Goal: Task Accomplishment & Management: Manage account settings

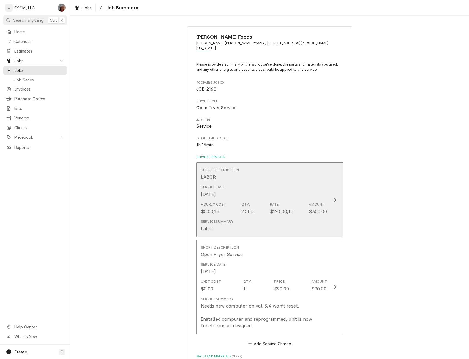
click at [334, 181] on button "Short Description LABOR Service Date Sep 10, 2025 Hourly Cost $0.00/hr Qty. 2.5…" at bounding box center [269, 199] width 147 height 75
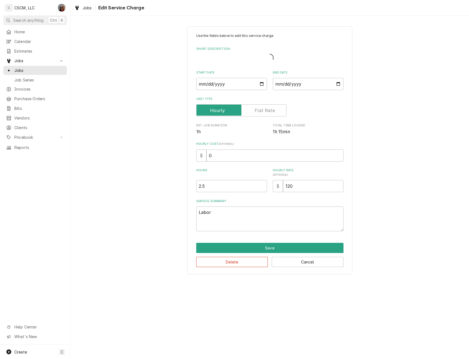
type textarea "x"
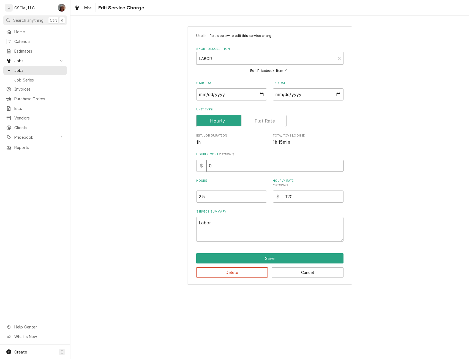
drag, startPoint x: 209, startPoint y: 166, endPoint x: 228, endPoint y: 169, distance: 19.5
click at [228, 169] on input "0" at bounding box center [274, 165] width 137 height 12
type input "4"
type textarea "x"
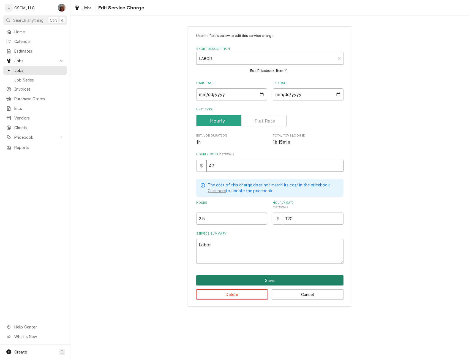
type input "43"
click at [266, 280] on button "Save" at bounding box center [269, 280] width 147 height 10
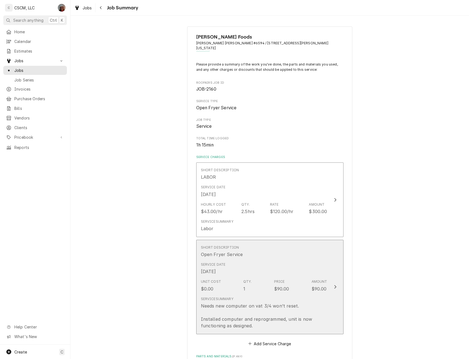
click at [329, 283] on button "Short Description Open Fryer Service Service Date Sep 3, 2025 Unit Cost $0.00 Q…" at bounding box center [269, 286] width 147 height 94
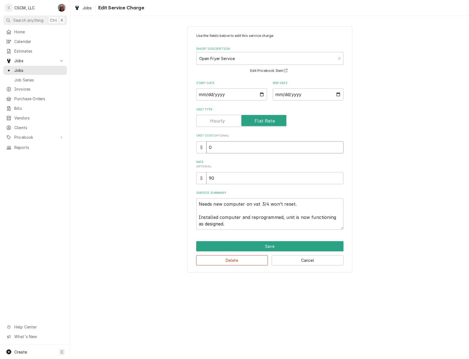
click at [207, 148] on input "0" at bounding box center [274, 147] width 137 height 12
type textarea "x"
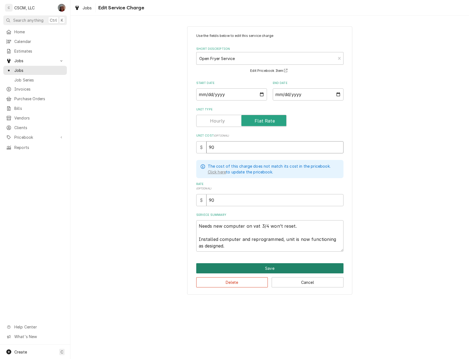
type input "90"
click at [269, 268] on button "Save" at bounding box center [269, 268] width 147 height 10
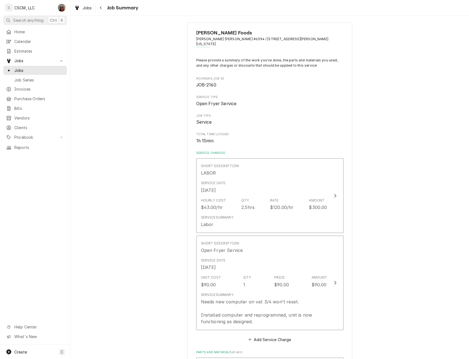
scroll to position [5, 0]
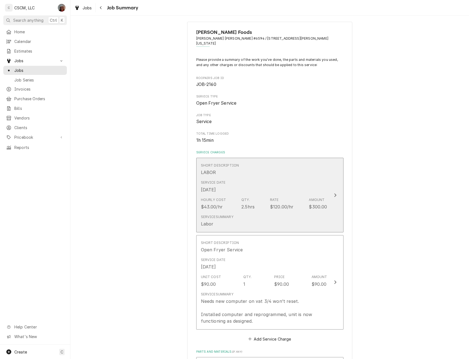
click at [332, 181] on button "Short Description LABOR Service Date Sep 10, 2025 Hourly Cost $43.00/hr Qty. 2.…" at bounding box center [269, 195] width 147 height 75
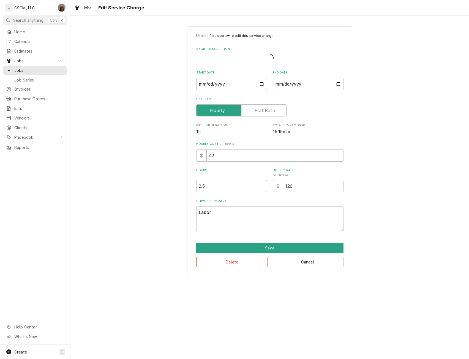
type textarea "x"
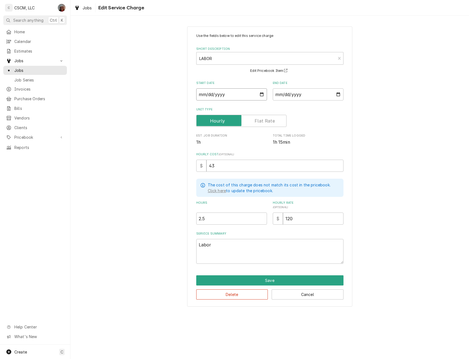
click at [261, 93] on input "2025-09-10" at bounding box center [231, 94] width 71 height 12
type input "2025-09-03"
click at [252, 279] on button "Save" at bounding box center [269, 280] width 147 height 10
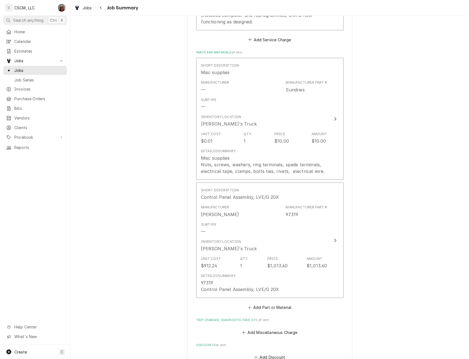
scroll to position [308, 0]
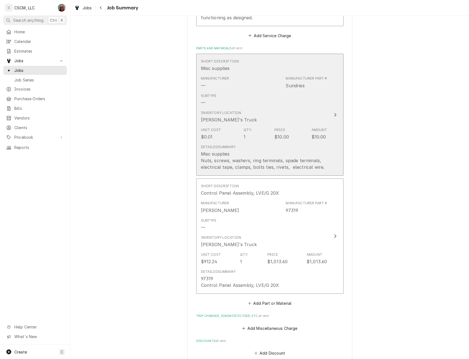
click at [333, 113] on div "Update Line Item" at bounding box center [334, 114] width 7 height 7
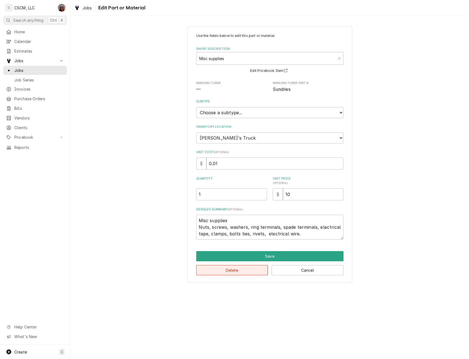
click at [236, 271] on button "Delete" at bounding box center [232, 270] width 72 height 10
type textarea "x"
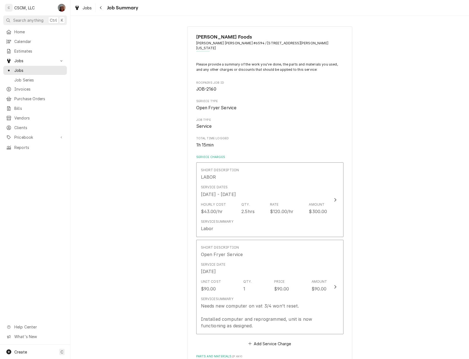
scroll to position [308, 0]
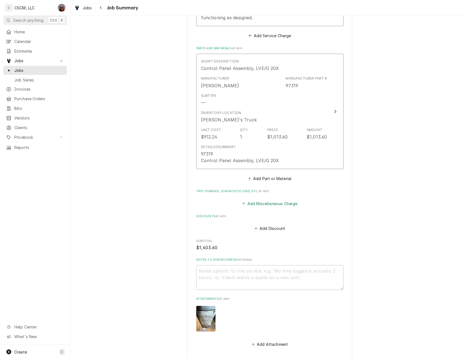
click at [254, 199] on button "Add Miscellaneous Charge" at bounding box center [269, 203] width 57 height 8
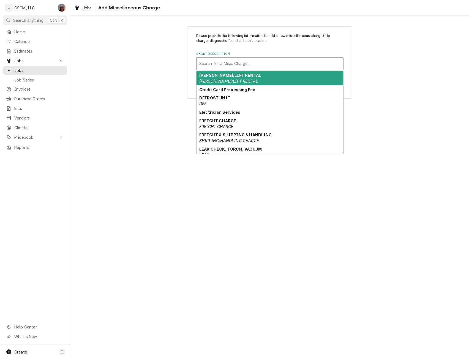
click at [234, 63] on div "Short Description" at bounding box center [269, 64] width 141 height 10
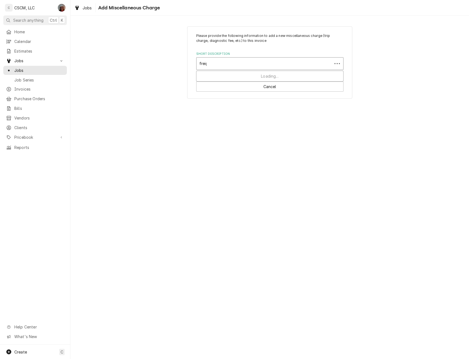
type input "freight"
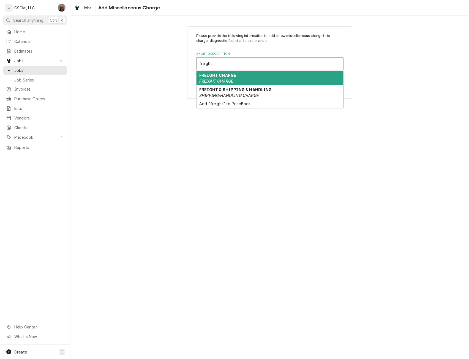
click at [224, 78] on div "FREIGHT CHARGE FREIGHT CHARGE" at bounding box center [269, 78] width 147 height 14
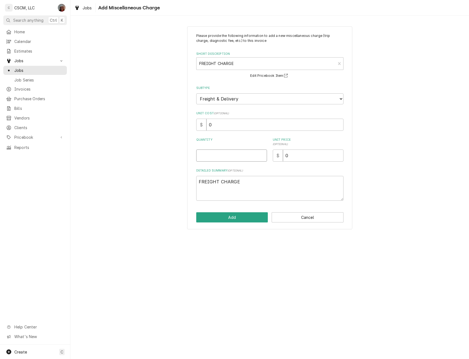
click at [213, 155] on input "Quantity" at bounding box center [231, 155] width 71 height 12
type textarea "x"
type input "1"
type input "2"
type textarea "x"
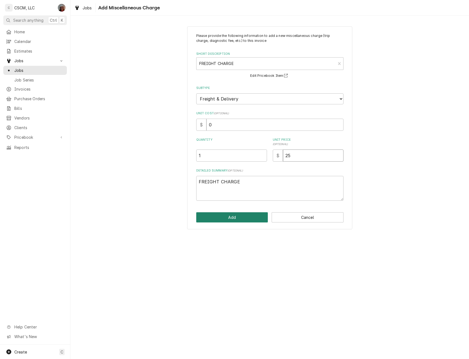
type input "25"
click at [237, 218] on button "Add" at bounding box center [232, 217] width 72 height 10
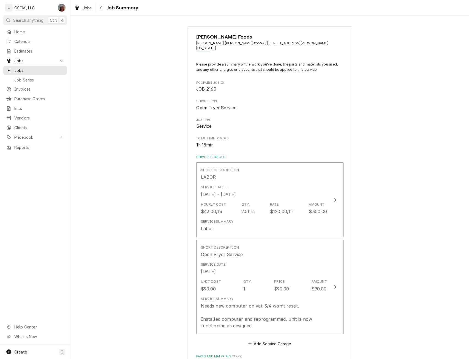
scroll to position [308, 0]
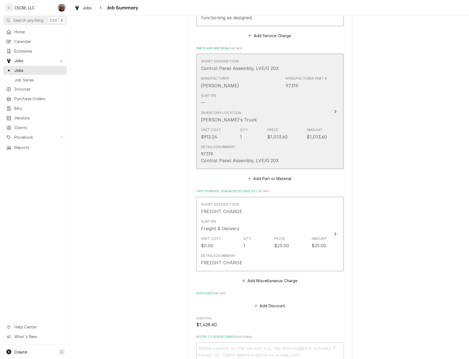
click at [331, 109] on div "Update Line Item" at bounding box center [334, 111] width 7 height 7
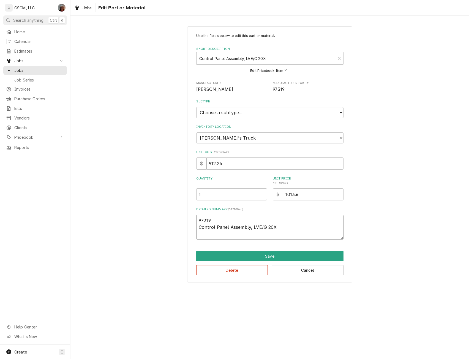
drag, startPoint x: 210, startPoint y: 221, endPoint x: 199, endPoint y: 221, distance: 11.0
click at [199, 221] on textarea "97319 Control Panel Assembly, LVE/G 20X" at bounding box center [269, 226] width 147 height 25
type textarea "x"
type textarea "Control Panel Assembly, LVE/G 20X"
click at [277, 258] on button "Save" at bounding box center [269, 256] width 147 height 10
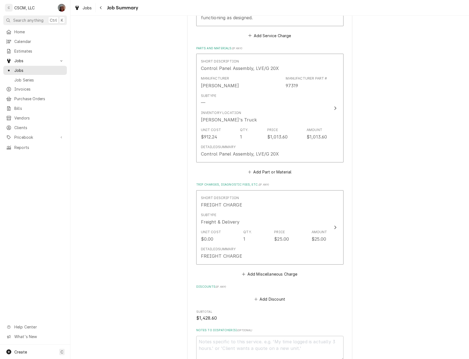
scroll to position [429, 0]
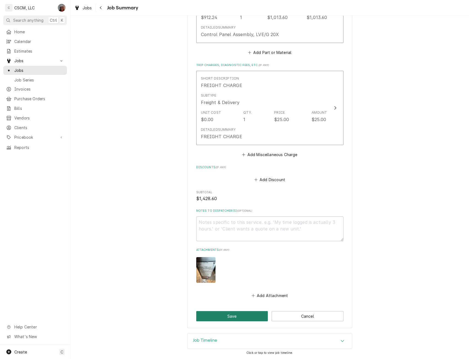
click at [227, 317] on button "Save" at bounding box center [232, 316] width 72 height 10
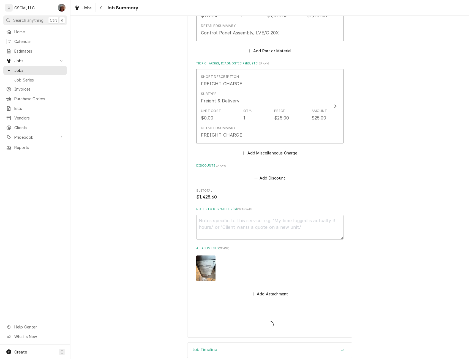
type textarea "x"
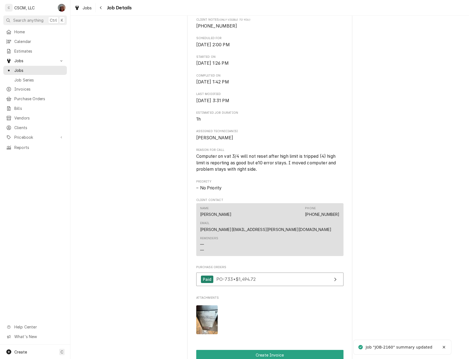
scroll to position [291, 0]
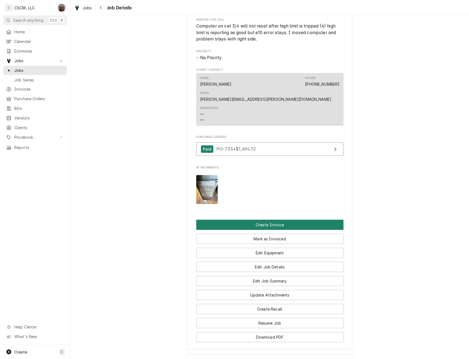
click at [284, 219] on button "Create Invoice" at bounding box center [269, 224] width 147 height 10
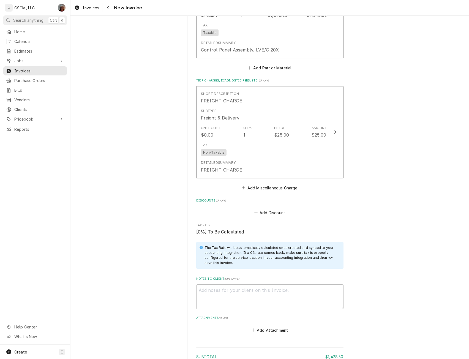
scroll to position [882, 0]
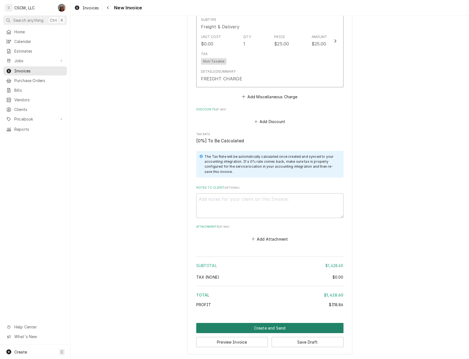
click at [269, 329] on button "Create and Send" at bounding box center [269, 328] width 147 height 10
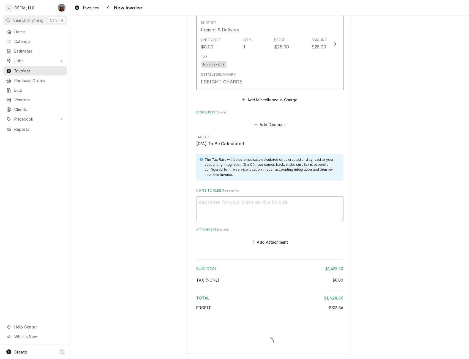
scroll to position [878, 0]
type textarea "x"
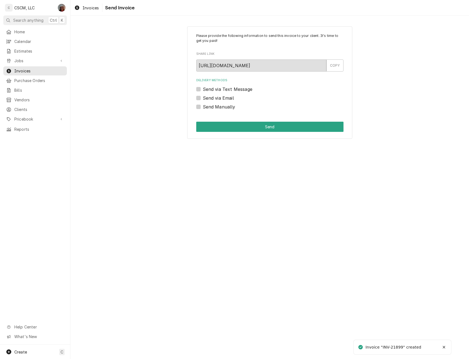
click at [203, 106] on label "Send Manually" at bounding box center [219, 106] width 32 height 7
click at [203, 106] on input "Send Manually" at bounding box center [276, 109] width 147 height 12
checkbox input "true"
click at [216, 126] on button "Send" at bounding box center [269, 127] width 147 height 10
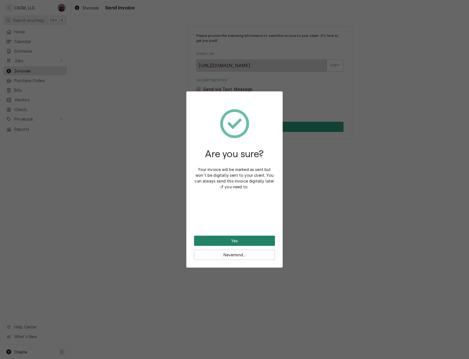
click at [208, 237] on button "Yes" at bounding box center [234, 240] width 81 height 10
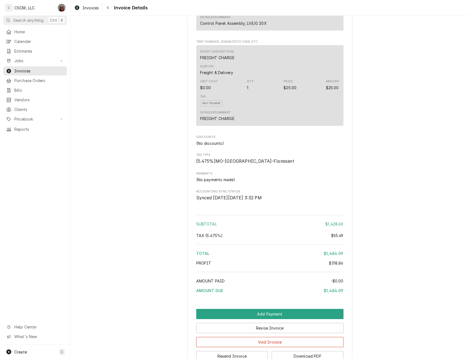
scroll to position [634, 0]
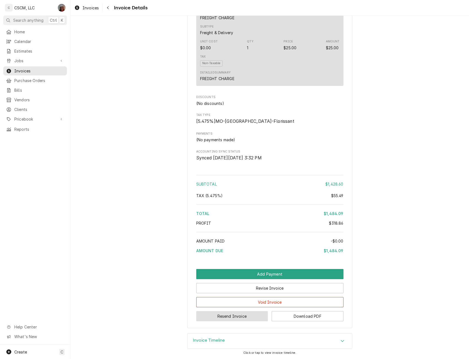
click at [215, 318] on button "Resend Invoice" at bounding box center [232, 316] width 72 height 10
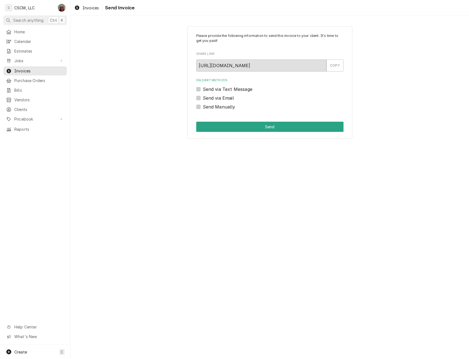
click at [203, 96] on label "Send via Email" at bounding box center [218, 98] width 31 height 7
click at [203, 96] on input "Send via Email" at bounding box center [276, 101] width 147 height 12
checkbox input "true"
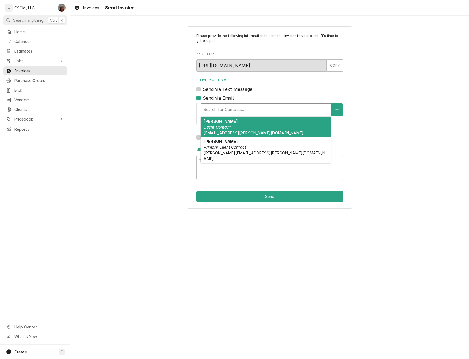
click at [205, 110] on div "Delivery Methods" at bounding box center [265, 109] width 124 height 10
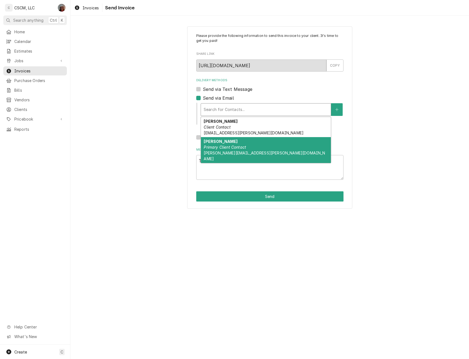
click at [271, 149] on div "Johnson Primary Client Contact james.williams@partners.mcd.com" at bounding box center [266, 150] width 130 height 26
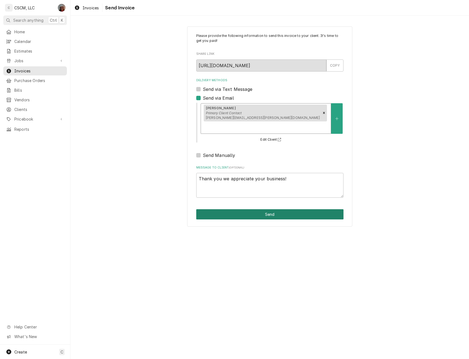
click at [253, 209] on button "Send" at bounding box center [269, 214] width 147 height 10
type textarea "x"
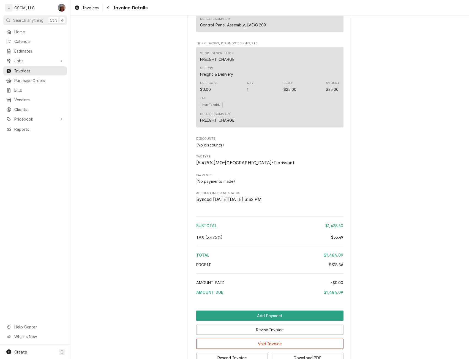
scroll to position [634, 0]
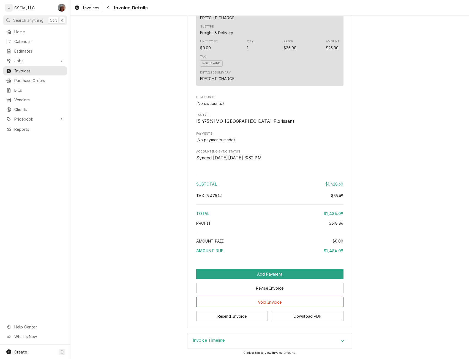
click at [343, 340] on div "Accordion Header" at bounding box center [342, 340] width 8 height 7
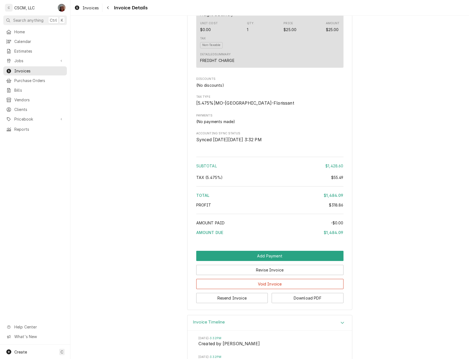
scroll to position [704, 0]
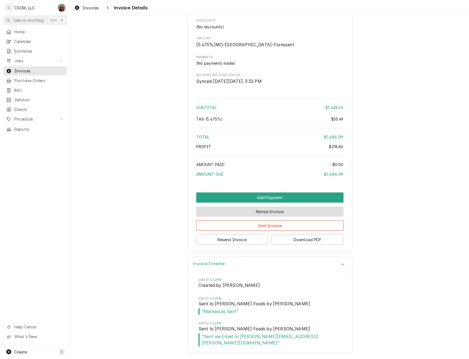
click at [280, 215] on button "Revise Invoice" at bounding box center [269, 211] width 147 height 10
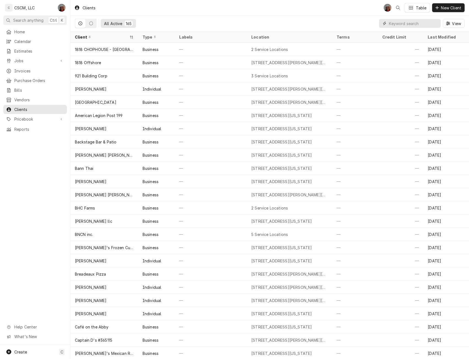
click at [402, 21] on input "Dynamic Content Wrapper" at bounding box center [413, 23] width 49 height 9
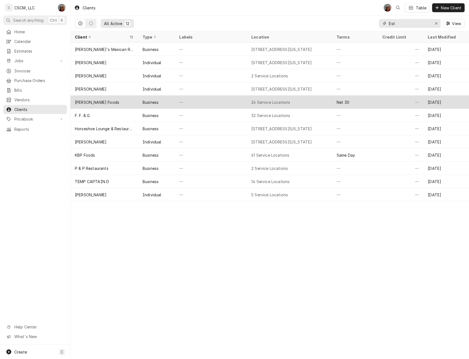
type input "Est"
click at [198, 100] on div "—" at bounding box center [211, 101] width 72 height 13
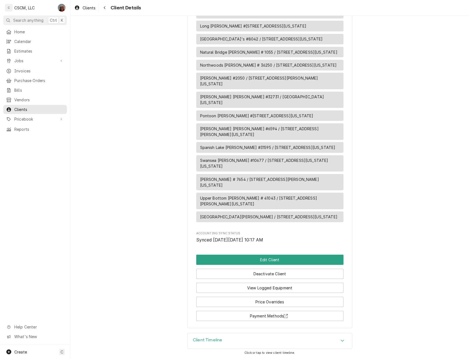
scroll to position [571, 0]
click at [266, 260] on button "Edit Client" at bounding box center [269, 259] width 147 height 10
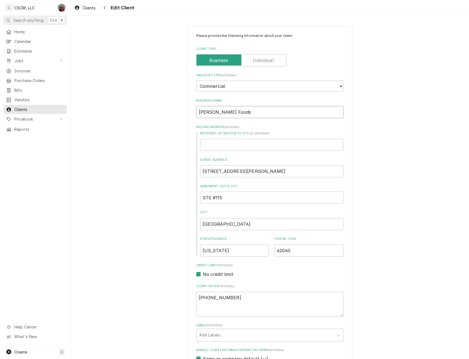
drag, startPoint x: 224, startPoint y: 112, endPoint x: 189, endPoint y: 110, distance: 35.5
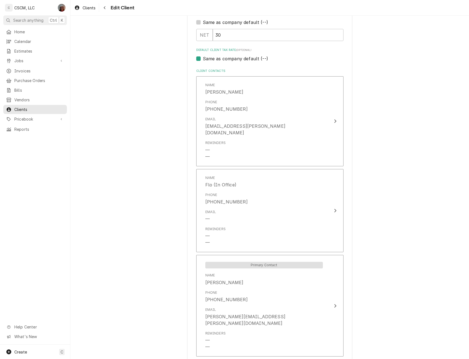
scroll to position [373, 0]
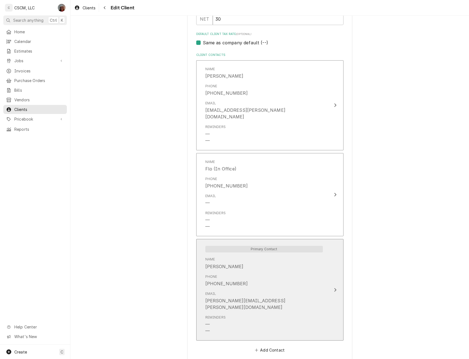
click at [328, 278] on button "Primary Contact Name Johnson Phone (618) 567-3011 Email james.williams@partners…" at bounding box center [269, 289] width 147 height 101
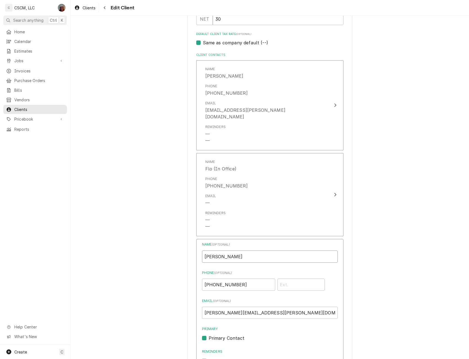
drag, startPoint x: 223, startPoint y: 249, endPoint x: 183, endPoint y: 250, distance: 40.5
click at [183, 250] on div "Please provide the following information about your client: Client Type Industr…" at bounding box center [269, 169] width 398 height 1040
paste input "[PERSON_NAME] Foods"
type input "[PERSON_NAME] Foods Billing"
drag, startPoint x: 236, startPoint y: 279, endPoint x: 191, endPoint y: 279, distance: 44.8
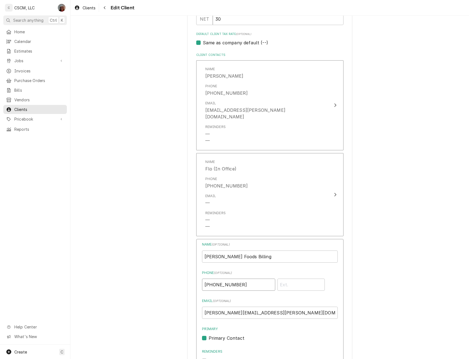
click at [191, 279] on div "Please provide the following information about your client: Client Type Industr…" at bounding box center [269, 169] width 165 height 1030
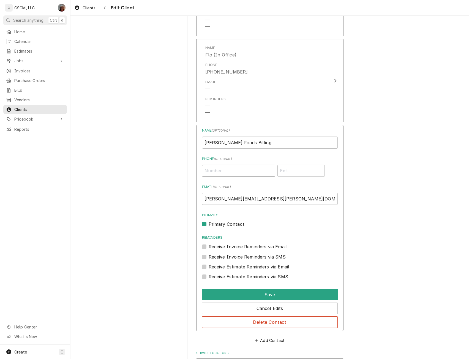
scroll to position [523, 0]
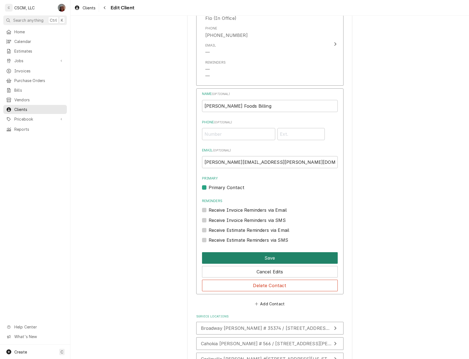
click at [260, 252] on button "Save" at bounding box center [270, 258] width 136 height 12
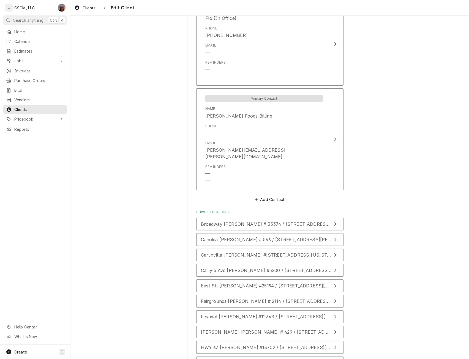
scroll to position [585, 0]
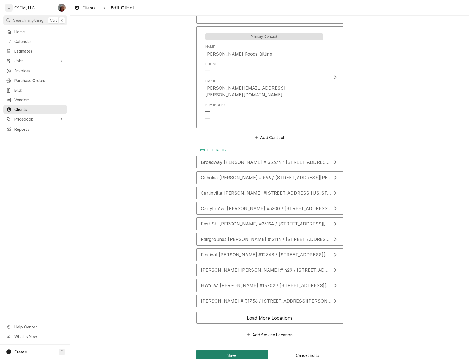
click at [213, 350] on button "Save" at bounding box center [232, 355] width 72 height 10
type textarea "x"
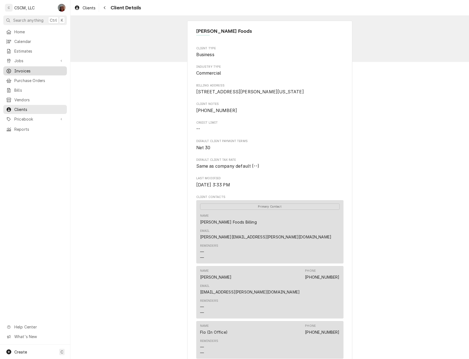
click at [28, 68] on span "Invoices" at bounding box center [39, 71] width 50 height 6
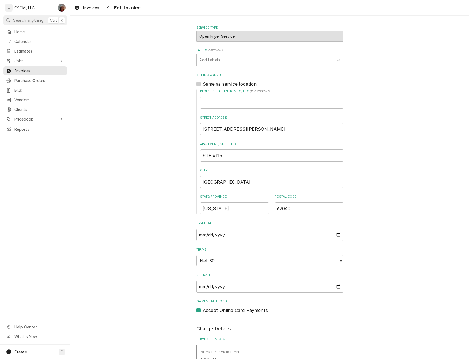
scroll to position [169, 0]
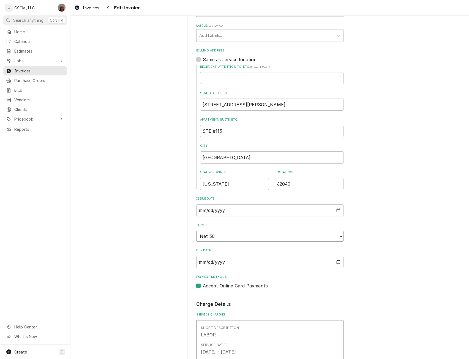
click at [334, 234] on select "Choose payment terms... Same Day Net 7 Net 14 Net 21 Net 30 Net 45 Net 60 Net 90" at bounding box center [269, 235] width 147 height 11
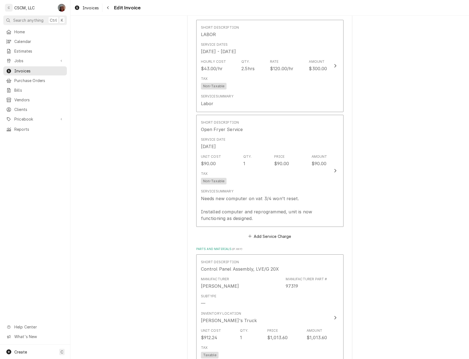
scroll to position [893, 0]
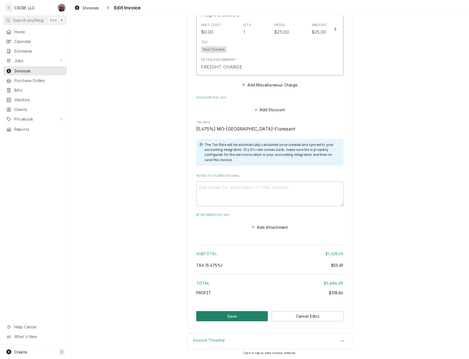
click at [254, 313] on button "Save" at bounding box center [232, 316] width 72 height 10
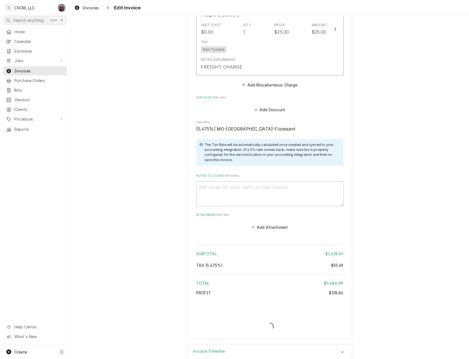
type textarea "x"
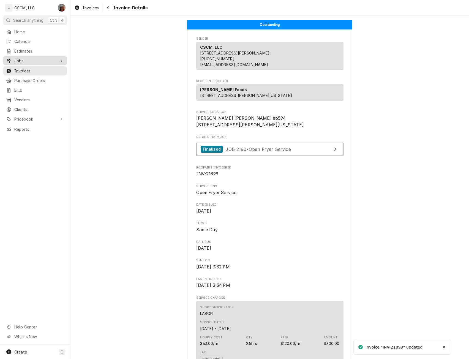
click at [24, 60] on span "Jobs" at bounding box center [35, 61] width 42 height 6
click at [21, 68] on span "Jobs" at bounding box center [39, 70] width 50 height 6
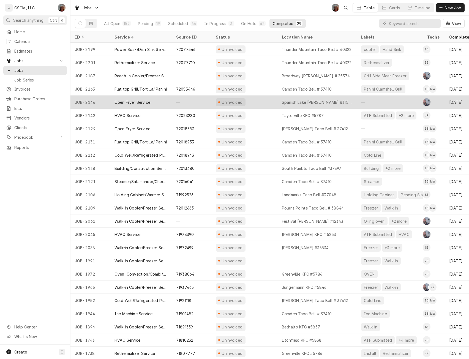
click at [265, 99] on div "Uninvoiced" at bounding box center [244, 101] width 66 height 13
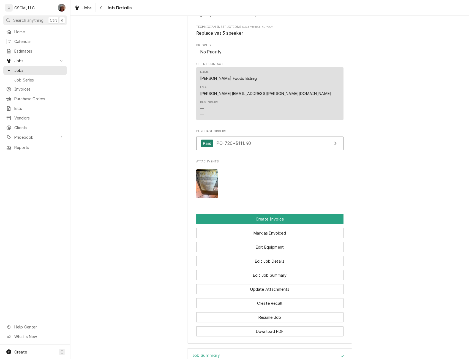
scroll to position [302, 0]
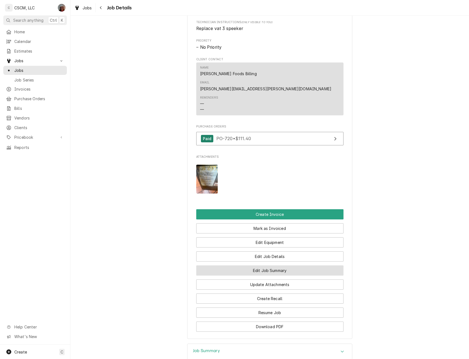
click at [284, 265] on button "Edit Job Summary" at bounding box center [269, 270] width 147 height 10
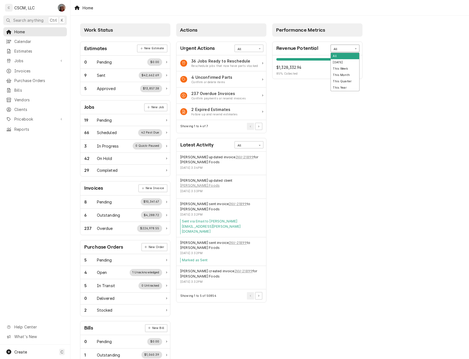
click at [356, 48] on icon "Card Data Filter Control" at bounding box center [354, 48] width 1 height 1
click at [341, 62] on div "Today" at bounding box center [344, 62] width 28 height 6
click at [355, 48] on icon "Card Data Filter Control" at bounding box center [355, 48] width 2 height 2
click at [343, 67] on div "This Week" at bounding box center [344, 68] width 28 height 6
click at [356, 48] on icon "Card Data Filter Control" at bounding box center [355, 48] width 2 height 2
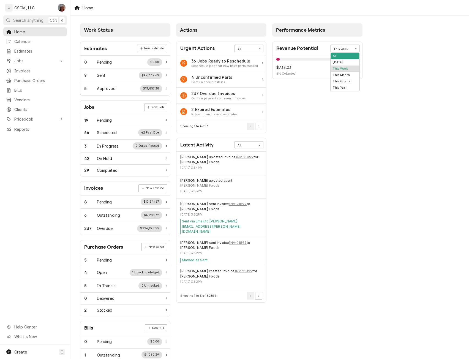
click at [337, 56] on div "All" at bounding box center [344, 56] width 28 height 6
click at [61, 5] on div "Dena Vecchetti's Avatar" at bounding box center [62, 8] width 8 height 8
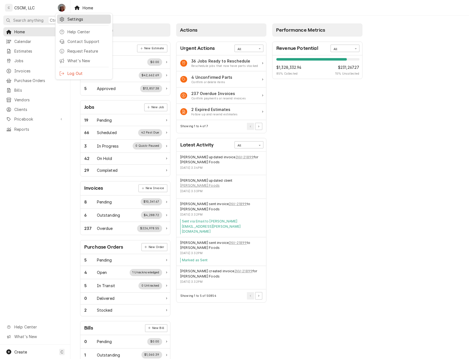
click at [73, 18] on div "Settings" at bounding box center [87, 19] width 41 height 6
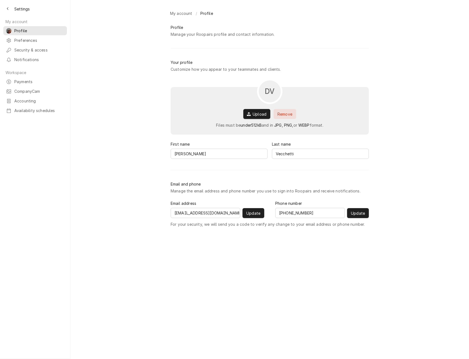
click at [23, 9] on span "Settings" at bounding box center [21, 9] width 15 height 6
click at [28, 79] on span "Payments" at bounding box center [39, 82] width 50 height 6
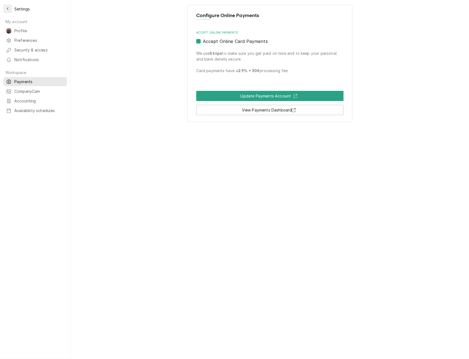
click at [8, 8] on icon "Back to previous page" at bounding box center [8, 8] width 2 height 3
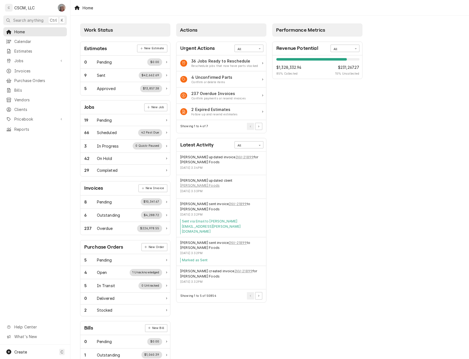
click at [61, 7] on div "Dena Vecchetti's Avatar" at bounding box center [62, 8] width 8 height 8
click at [73, 18] on div "Settings" at bounding box center [87, 19] width 41 height 6
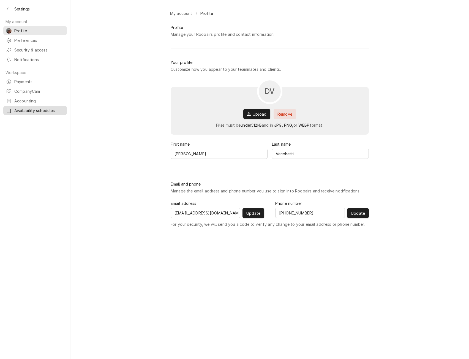
click at [35, 108] on span "Availability schedules" at bounding box center [39, 111] width 50 height 6
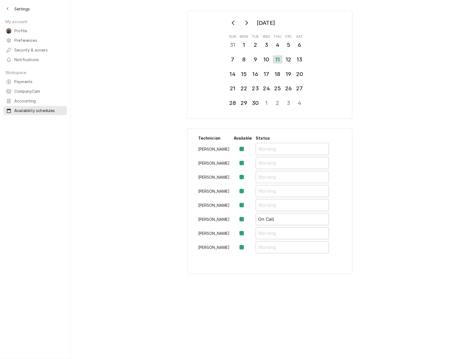
click at [246, 218] on label "Availability Schedule Form" at bounding box center [246, 219] width 0 height 7
click at [246, 218] on input "Availability Schedule Form" at bounding box center [249, 222] width 7 height 12
checkbox input "false"
click at [286, 220] on input "On Call" at bounding box center [291, 219] width 73 height 12
type input "On Call/Sick"
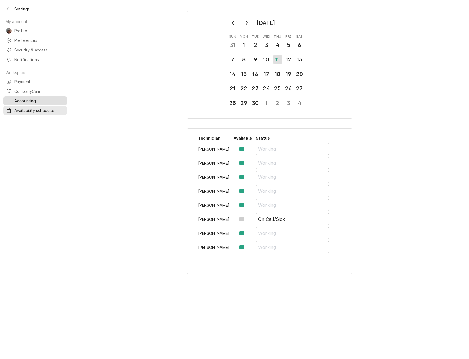
click at [23, 98] on span "Accounting" at bounding box center [39, 101] width 50 height 6
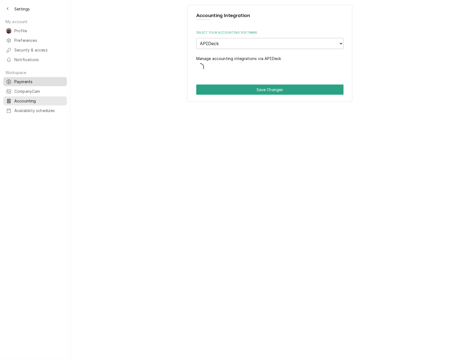
click at [24, 79] on span "Payments" at bounding box center [39, 82] width 50 height 6
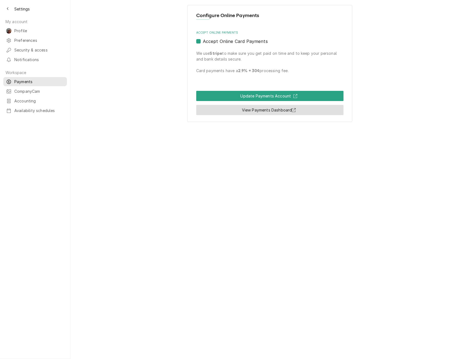
click at [280, 113] on link "View Payments Dashboard" at bounding box center [269, 110] width 147 height 10
click at [7, 9] on icon "Back to previous page" at bounding box center [8, 9] width 2 height 4
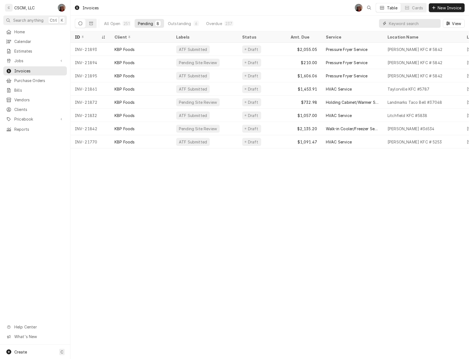
click at [409, 24] on input "Dynamic Content Wrapper" at bounding box center [413, 23] width 49 height 9
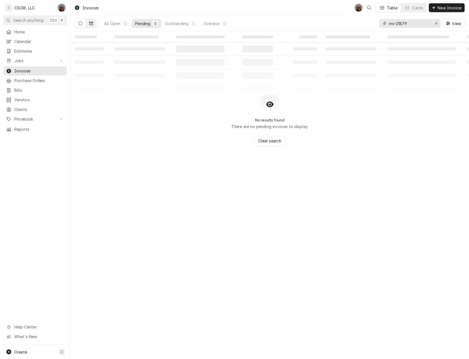
type input "inv-21879"
click at [91, 22] on icon "Dynamic Content Wrapper" at bounding box center [91, 23] width 4 height 4
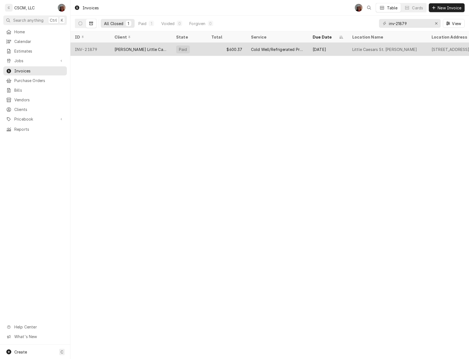
click at [106, 50] on div "INV-21879" at bounding box center [90, 49] width 40 height 13
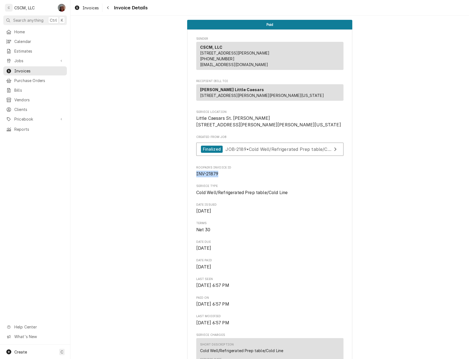
drag, startPoint x: 193, startPoint y: 192, endPoint x: 216, endPoint y: 195, distance: 23.7
copy span "INV-21879"
click at [26, 59] on span "Jobs" at bounding box center [35, 61] width 42 height 6
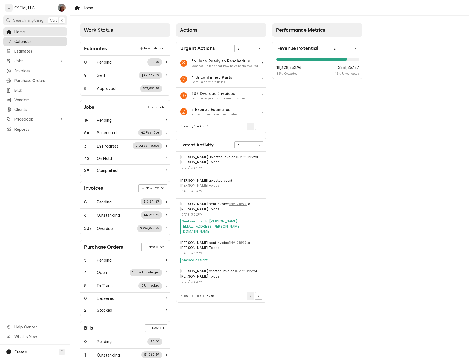
click at [29, 39] on span "Calendar" at bounding box center [39, 41] width 50 height 6
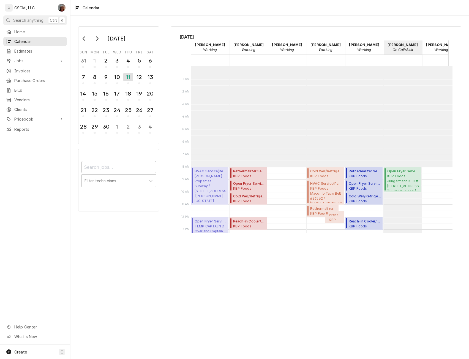
scroll to position [100, 0]
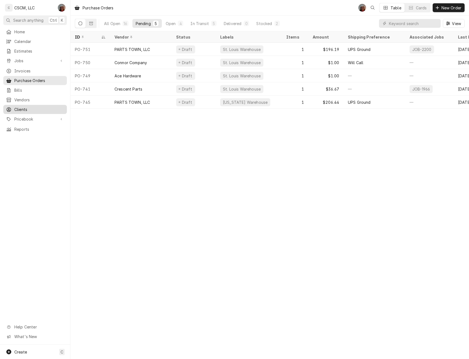
click at [25, 106] on span "Clients" at bounding box center [39, 109] width 50 height 6
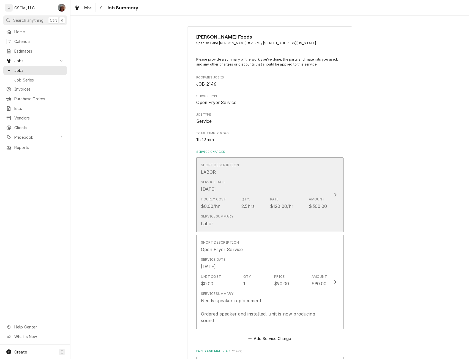
click at [335, 193] on div "Update Line Item" at bounding box center [334, 194] width 7 height 7
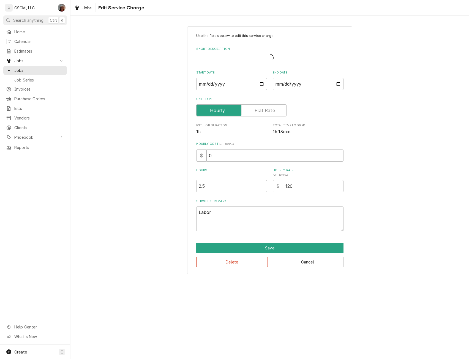
type textarea "x"
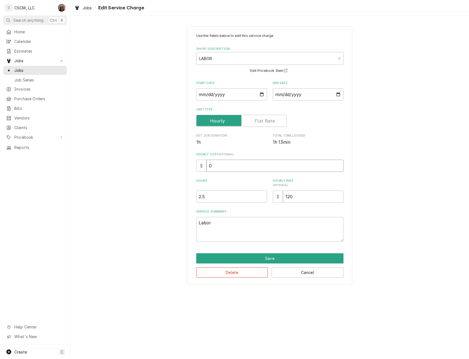
drag, startPoint x: 207, startPoint y: 165, endPoint x: 217, endPoint y: 166, distance: 10.5
click at [217, 166] on input "0" at bounding box center [274, 165] width 137 height 12
type input "4"
type textarea "x"
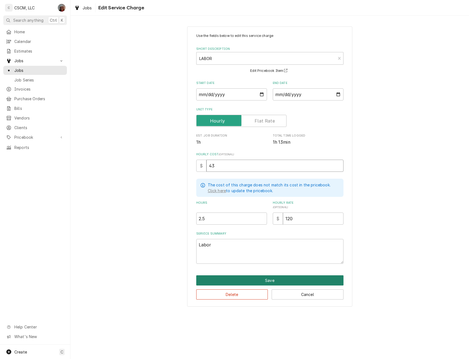
type input "43"
click at [266, 280] on button "Save" at bounding box center [269, 280] width 147 height 10
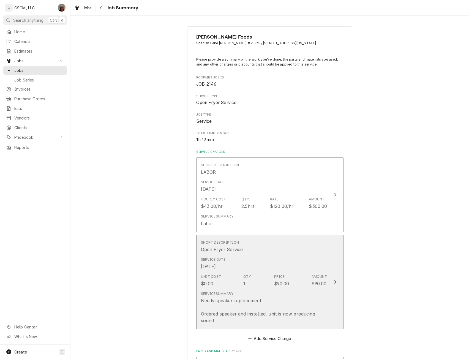
click at [331, 272] on button "Short Description Open Fryer Service Service Date Sep 2, 2025 Unit Cost $0.00 Q…" at bounding box center [269, 282] width 147 height 94
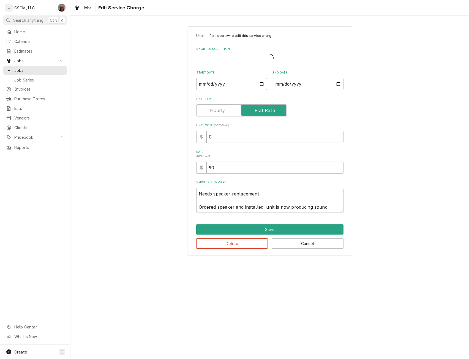
type textarea "x"
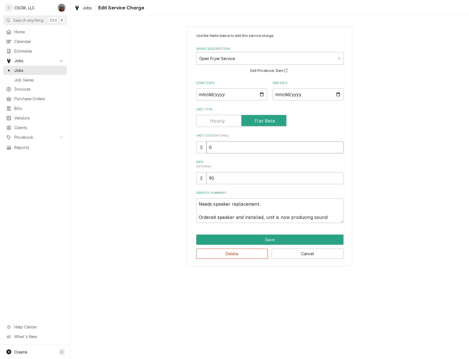
click at [209, 150] on input "0" at bounding box center [274, 147] width 137 height 12
type input "90"
type textarea "x"
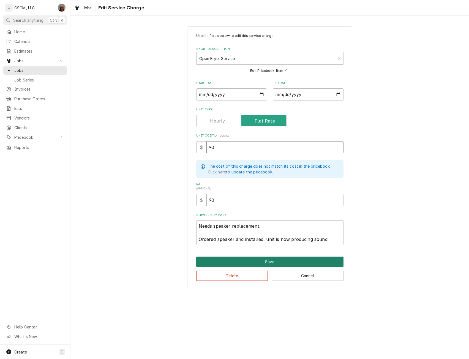
type input "90"
click at [266, 260] on button "Save" at bounding box center [269, 261] width 147 height 10
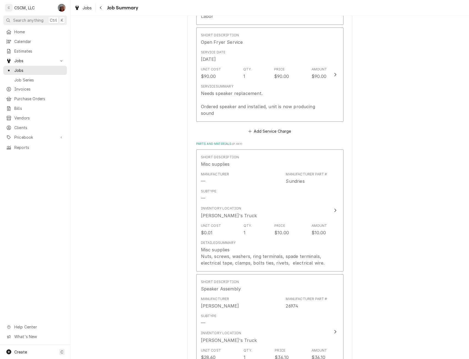
scroll to position [237, 0]
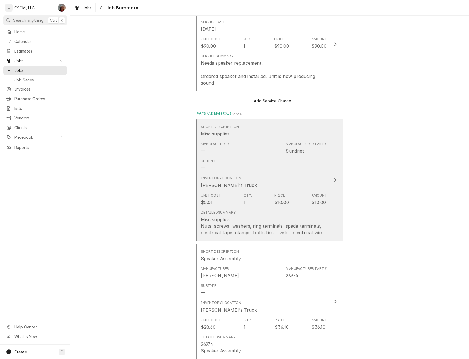
click at [281, 195] on div "Price" at bounding box center [279, 195] width 11 height 5
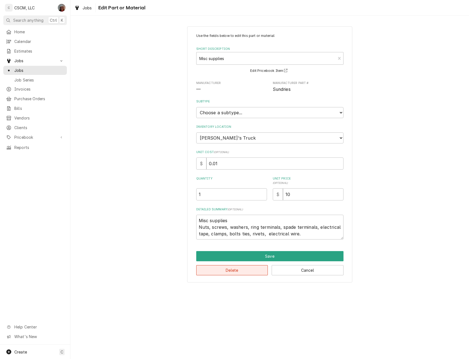
click at [247, 271] on button "Delete" at bounding box center [232, 270] width 72 height 10
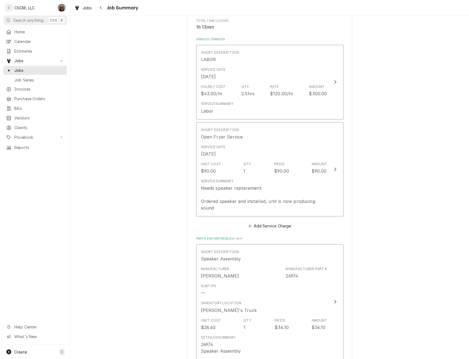
scroll to position [78, 0]
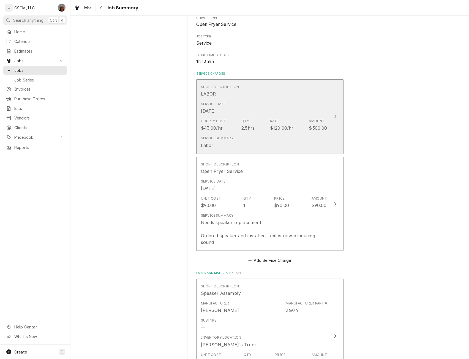
click at [326, 111] on button "Short Description LABOR Service Date Sep 10, 2025 Hourly Cost $43.00/hr Qty. 2.…" at bounding box center [269, 116] width 147 height 75
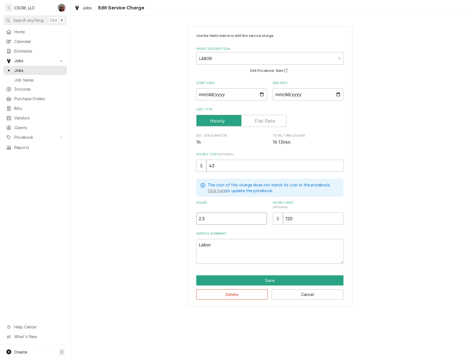
type textarea "x"
type input "2"
click at [263, 219] on input "2" at bounding box center [231, 218] width 71 height 12
click at [271, 278] on button "Save" at bounding box center [269, 280] width 147 height 10
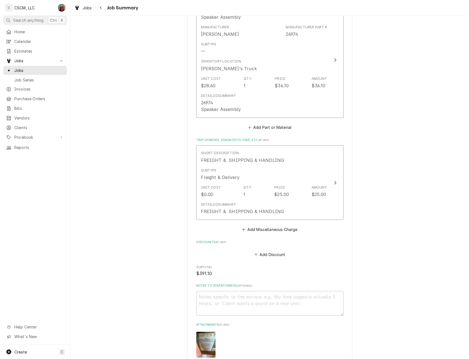
scroll to position [429, 0]
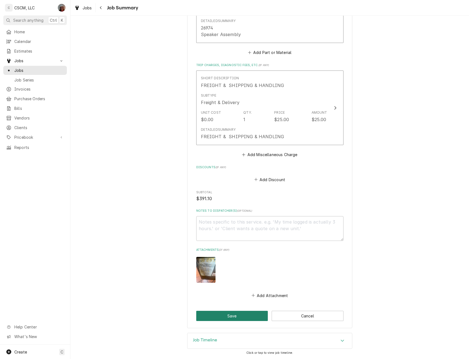
click at [222, 317] on button "Save" at bounding box center [232, 315] width 72 height 10
type textarea "x"
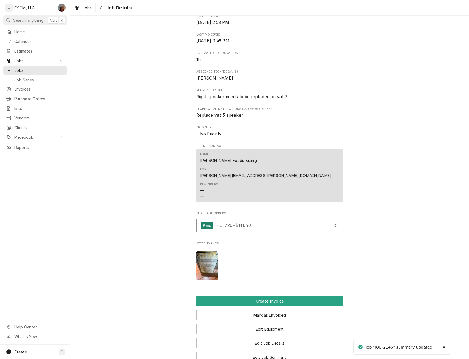
scroll to position [356, 0]
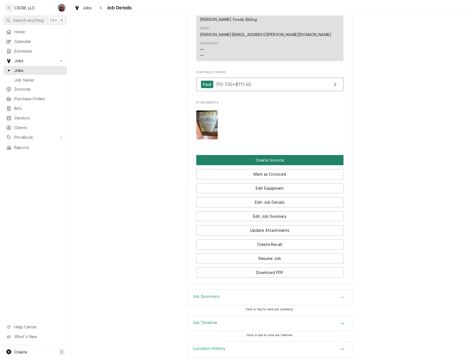
click at [270, 155] on button "Create Invoice" at bounding box center [269, 160] width 147 height 10
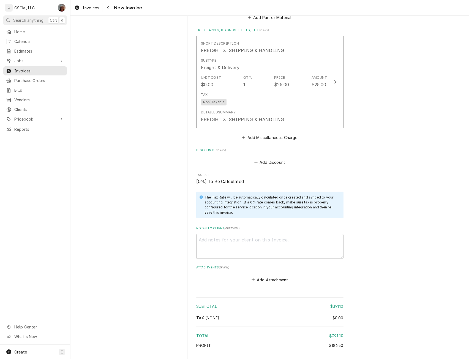
scroll to position [888, 0]
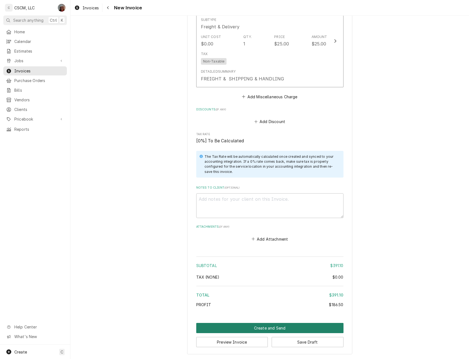
click at [257, 329] on button "Create and Send" at bounding box center [269, 328] width 147 height 10
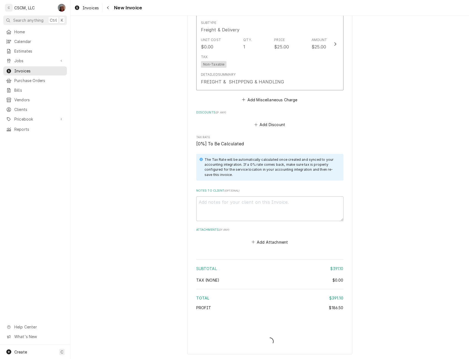
type textarea "x"
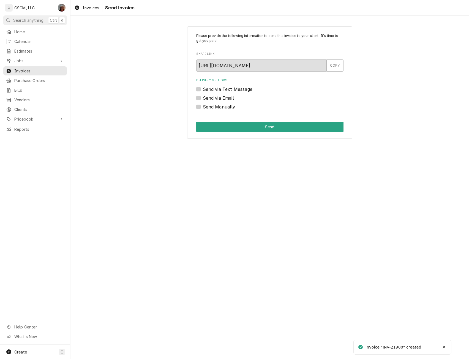
click at [203, 106] on label "Send Manually" at bounding box center [219, 106] width 32 height 7
click at [203, 106] on input "Send Manually" at bounding box center [276, 109] width 147 height 12
checkbox input "true"
click at [212, 122] on button "Send" at bounding box center [269, 127] width 147 height 10
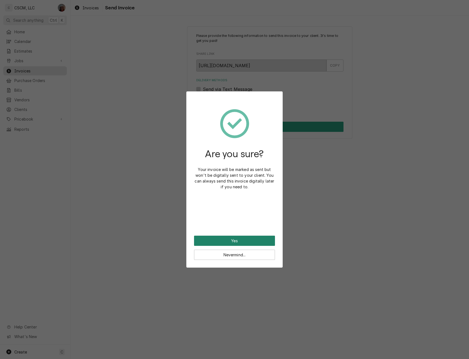
click at [208, 239] on button "Yes" at bounding box center [234, 240] width 81 height 10
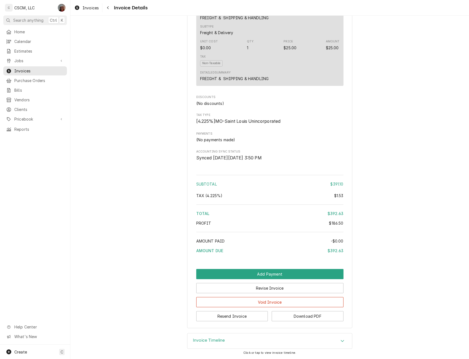
scroll to position [634, 0]
click at [334, 340] on div "Invoice Timeline" at bounding box center [269, 340] width 164 height 15
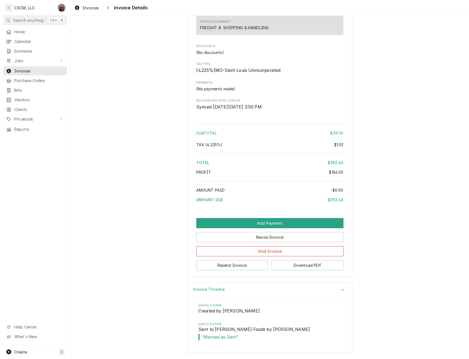
scroll to position [685, 0]
click at [213, 263] on button "Resend Invoice" at bounding box center [232, 265] width 72 height 10
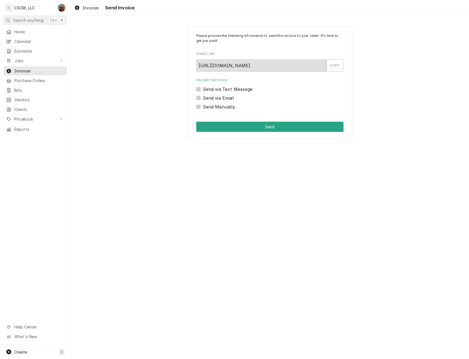
click at [203, 98] on label "Send via Email" at bounding box center [218, 98] width 31 height 7
click at [203, 98] on input "Send via Email" at bounding box center [276, 101] width 147 height 12
checkbox input "true"
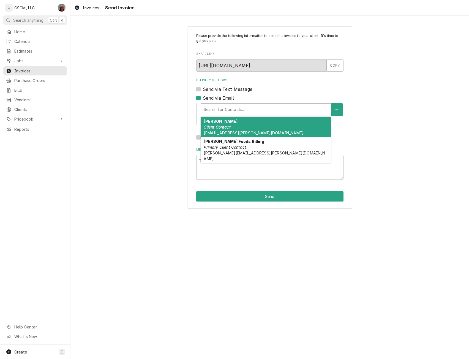
click at [248, 112] on div "Delivery Methods" at bounding box center [265, 109] width 124 height 10
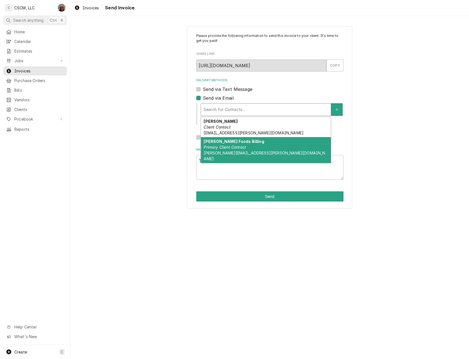
click at [275, 144] on div "[PERSON_NAME] Foods Billing Primary Client Contact [PERSON_NAME][EMAIL_ADDRESS]…" at bounding box center [266, 150] width 130 height 26
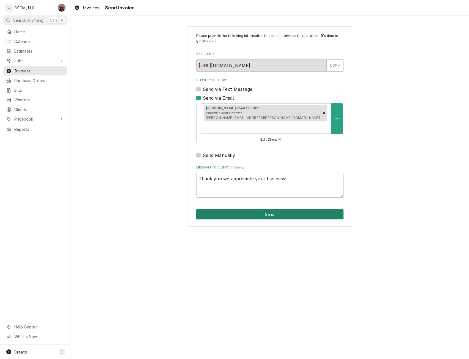
click at [278, 209] on button "Send" at bounding box center [269, 214] width 147 height 10
type textarea "x"
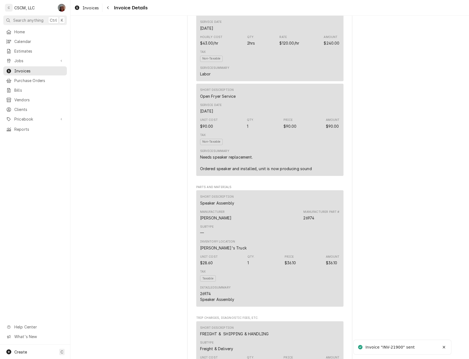
scroll to position [634, 0]
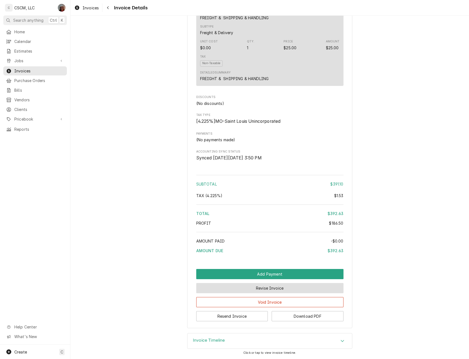
click at [252, 284] on button "Revise Invoice" at bounding box center [269, 288] width 147 height 10
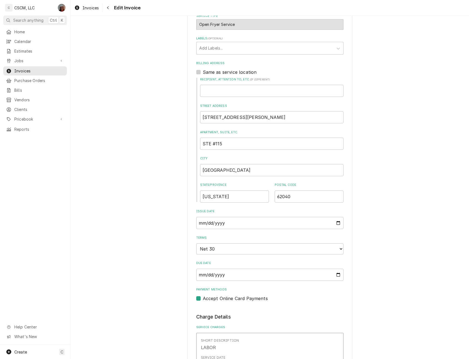
scroll to position [205, 0]
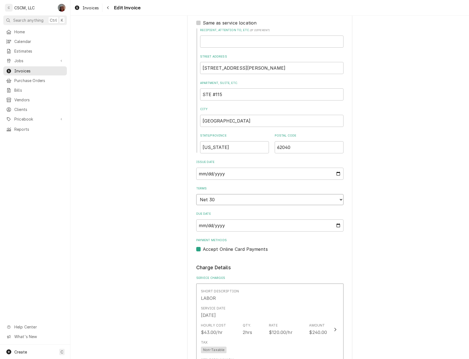
click at [340, 199] on select "Choose payment terms... Same Day Net 7 Net 14 Net 21 Net 30 Net 45 Net 60 Net 90" at bounding box center [269, 199] width 147 height 11
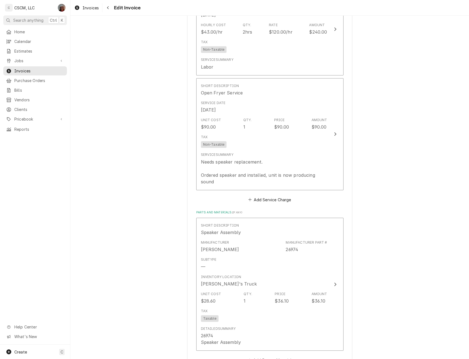
scroll to position [900, 0]
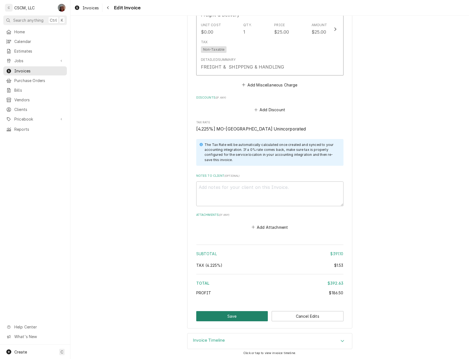
click at [252, 313] on button "Save" at bounding box center [232, 316] width 72 height 10
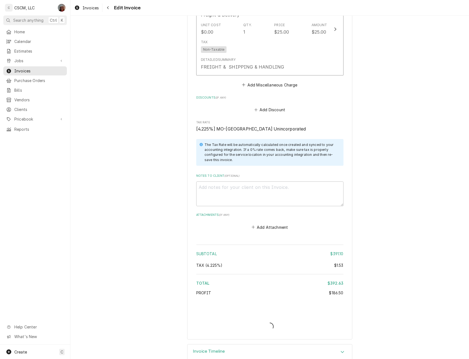
type textarea "x"
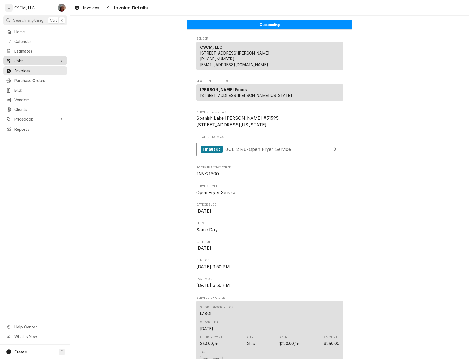
click at [18, 58] on span "Jobs" at bounding box center [35, 61] width 42 height 6
click at [19, 68] on span "Jobs" at bounding box center [39, 70] width 50 height 6
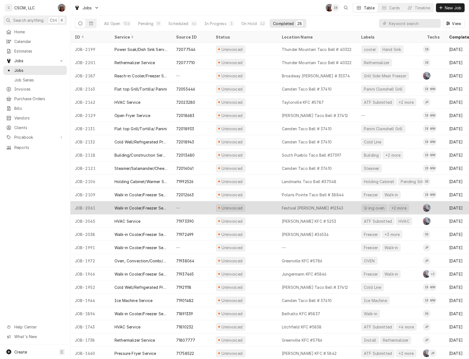
click at [267, 207] on div "Uninvoiced" at bounding box center [244, 207] width 66 height 13
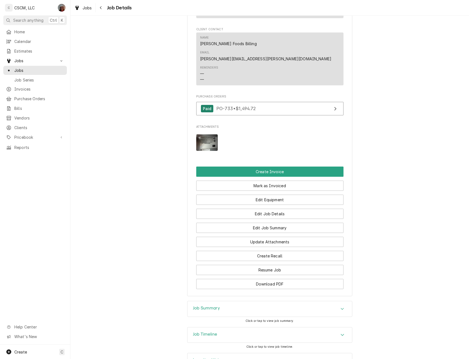
scroll to position [396, 0]
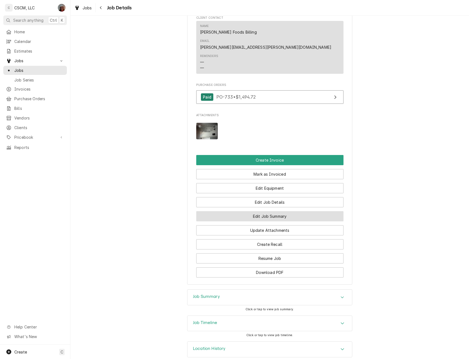
click at [271, 211] on button "Edit Job Summary" at bounding box center [269, 216] width 147 height 10
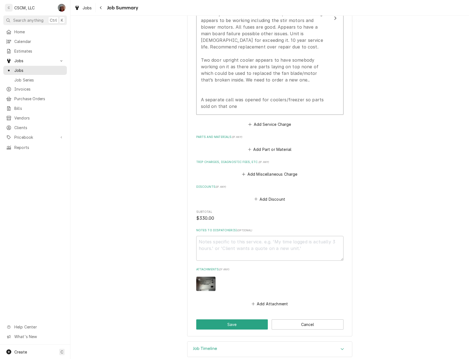
scroll to position [321, 0]
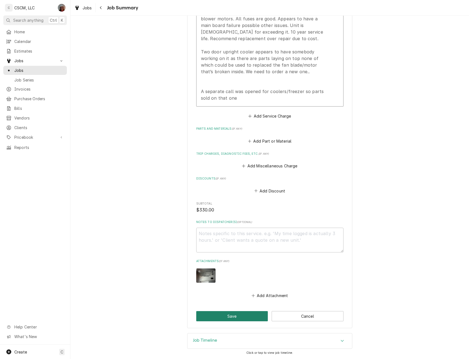
click at [238, 318] on button "Save" at bounding box center [232, 316] width 72 height 10
type textarea "x"
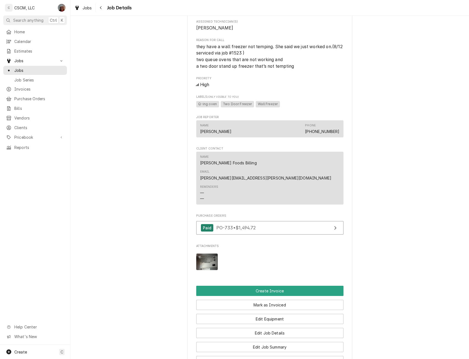
scroll to position [318, 0]
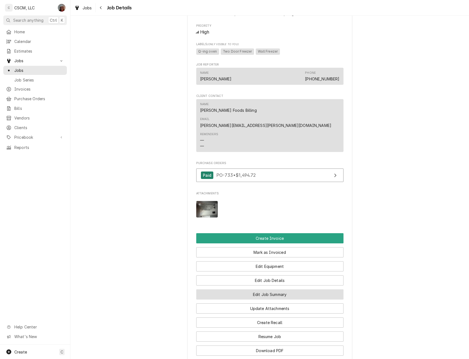
click at [276, 289] on button "Edit Job Summary" at bounding box center [269, 294] width 147 height 10
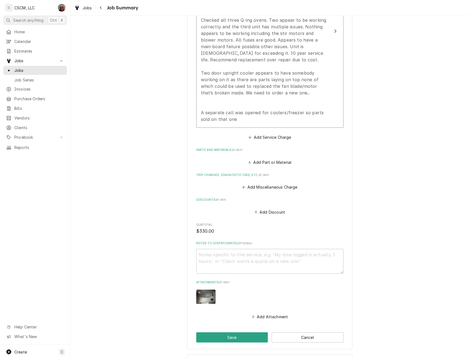
scroll to position [321, 0]
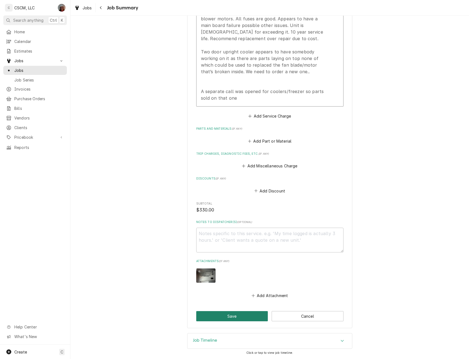
click at [230, 316] on button "Save" at bounding box center [232, 316] width 72 height 10
type textarea "x"
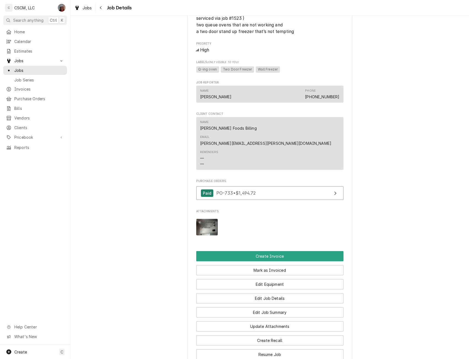
scroll to position [396, 0]
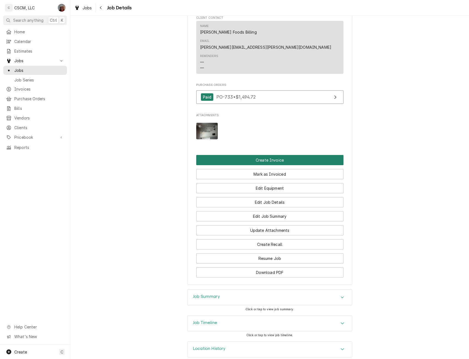
click at [287, 155] on button "Create Invoice" at bounding box center [269, 160] width 147 height 10
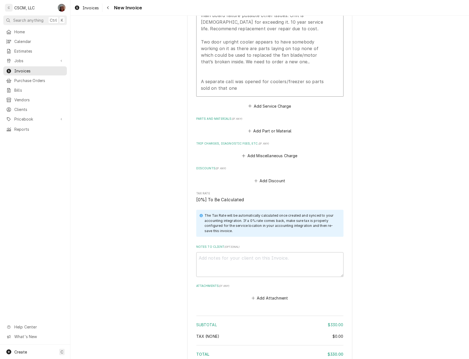
scroll to position [757, 0]
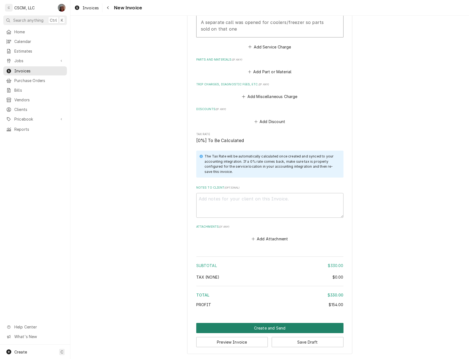
click at [255, 325] on button "Create and Send" at bounding box center [269, 328] width 147 height 10
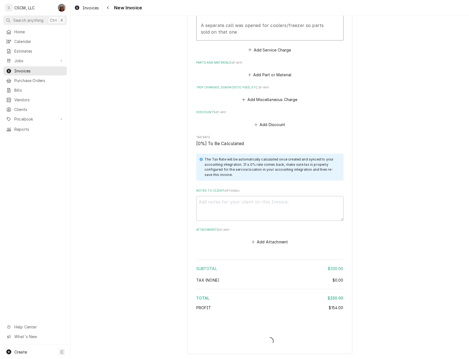
scroll to position [754, 0]
type textarea "x"
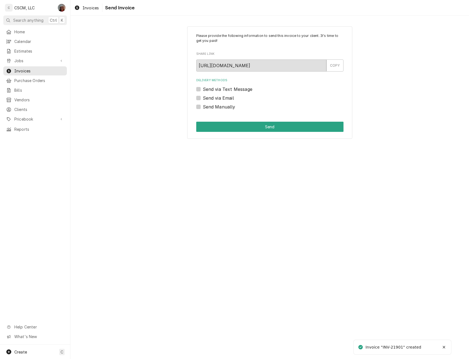
click at [203, 108] on label "Send Manually" at bounding box center [219, 106] width 32 height 7
click at [203, 108] on input "Send Manually" at bounding box center [276, 109] width 147 height 12
checkbox input "true"
click at [223, 125] on button "Send" at bounding box center [269, 127] width 147 height 10
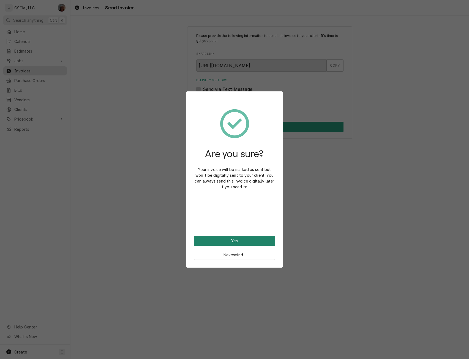
click at [232, 241] on button "Yes" at bounding box center [234, 240] width 81 height 10
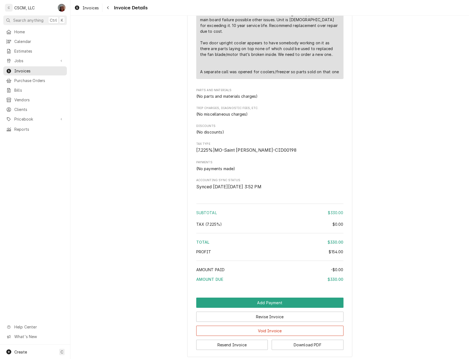
scroll to position [513, 0]
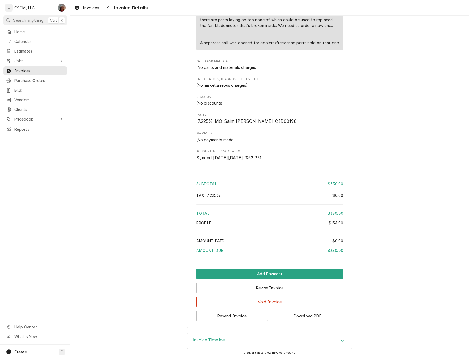
click at [342, 345] on div "Invoice Timeline" at bounding box center [269, 340] width 164 height 15
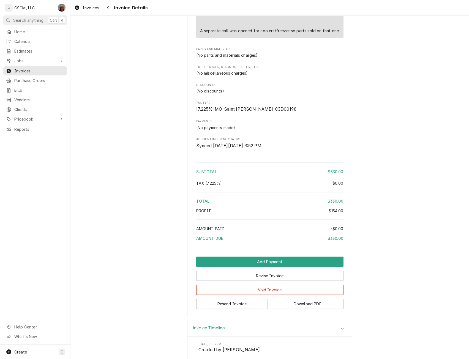
scroll to position [564, 0]
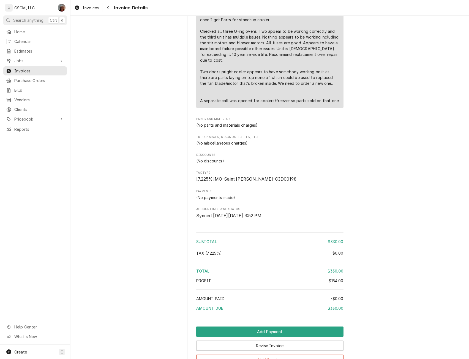
scroll to position [513, 0]
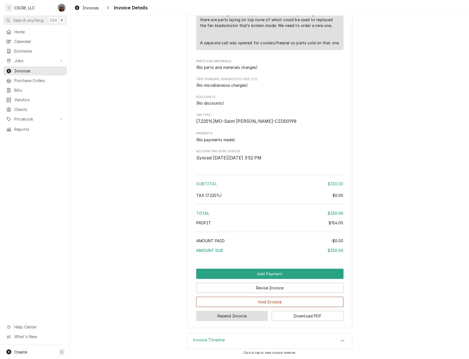
click at [236, 317] on button "Resend Invoice" at bounding box center [232, 315] width 72 height 10
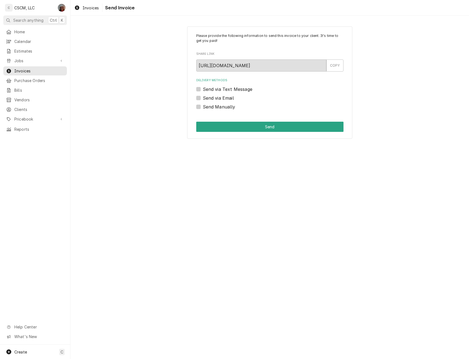
click at [203, 96] on label "Send via Email" at bounding box center [218, 98] width 31 height 7
click at [203, 96] on input "Send via Email" at bounding box center [276, 101] width 147 height 12
checkbox input "true"
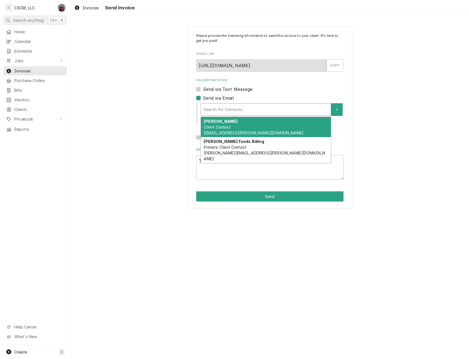
click at [214, 108] on div "Delivery Methods" at bounding box center [265, 109] width 124 height 10
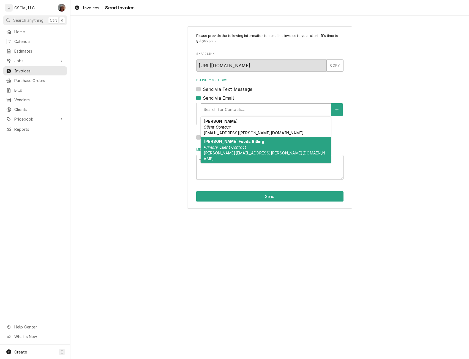
click at [269, 141] on div "Estel Foods Billing Primary Client Contact james.williams@partners.mcd.com" at bounding box center [266, 150] width 130 height 26
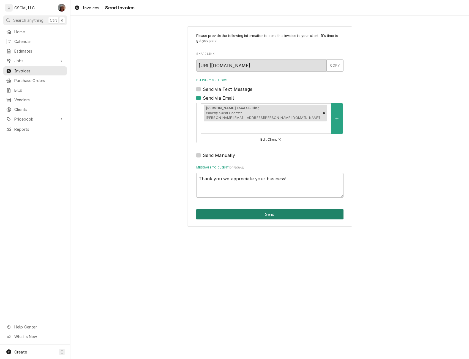
click at [260, 209] on button "Send" at bounding box center [269, 214] width 147 height 10
type textarea "x"
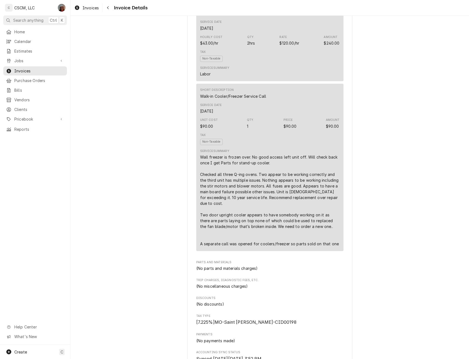
scroll to position [513, 0]
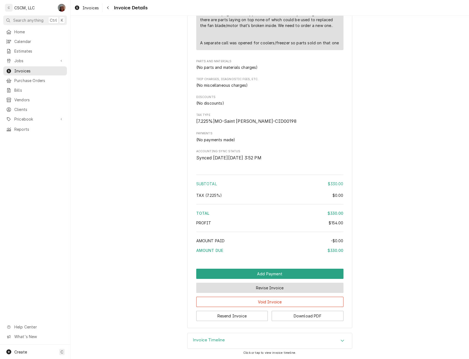
click at [262, 288] on button "Revise Invoice" at bounding box center [269, 287] width 147 height 10
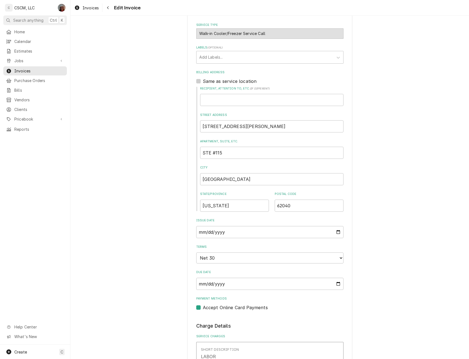
scroll to position [197, 0]
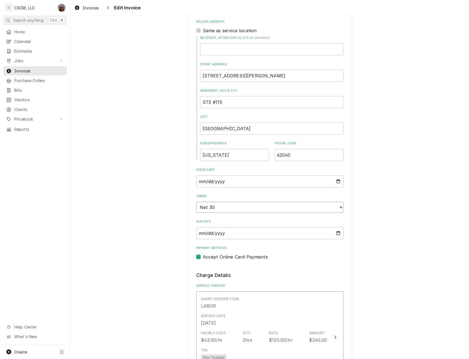
click at [338, 208] on select "Choose payment terms... Same Day Net 7 Net 14 Net 21 Net 30 Net 45 Net 60 Net 90" at bounding box center [269, 207] width 147 height 11
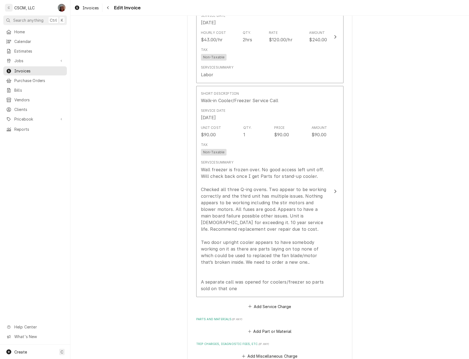
scroll to position [769, 0]
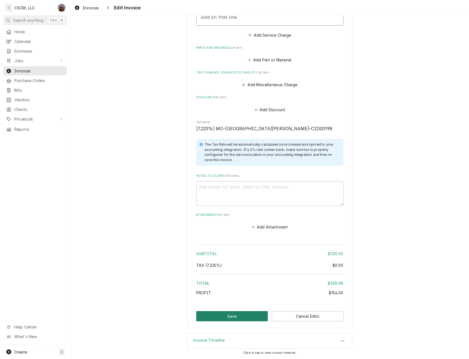
click at [237, 313] on button "Save" at bounding box center [232, 316] width 72 height 10
type textarea "x"
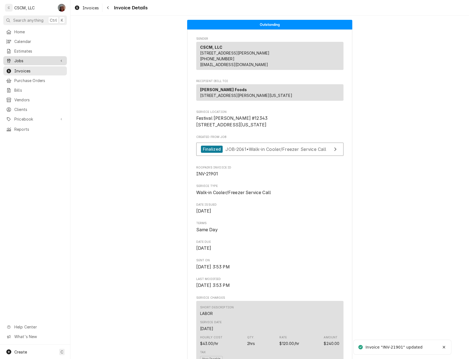
click at [22, 58] on span "Jobs" at bounding box center [35, 61] width 42 height 6
click at [21, 66] on link "Jobs" at bounding box center [35, 70] width 64 height 9
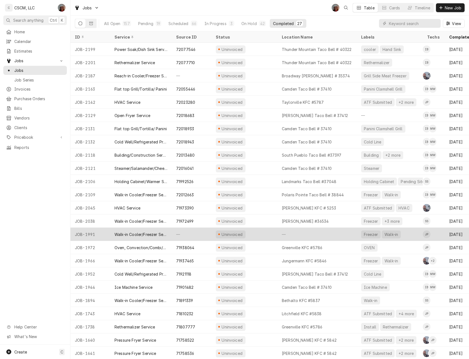
click at [259, 233] on div "Uninvoiced" at bounding box center [244, 233] width 66 height 13
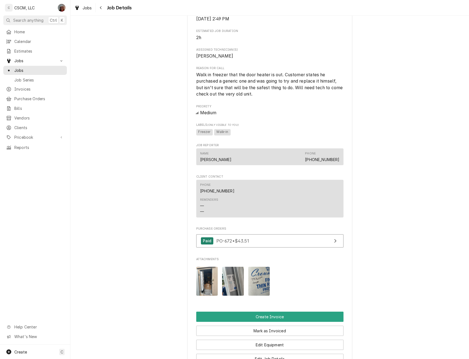
scroll to position [268, 0]
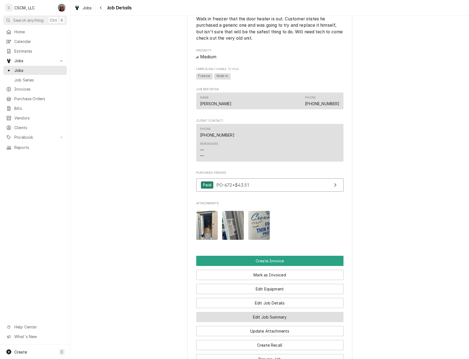
click at [272, 322] on button "Edit Job Summary" at bounding box center [269, 317] width 147 height 10
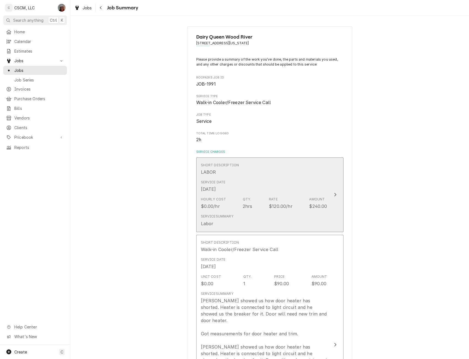
click at [336, 197] on div "Update Line Item" at bounding box center [334, 194] width 7 height 7
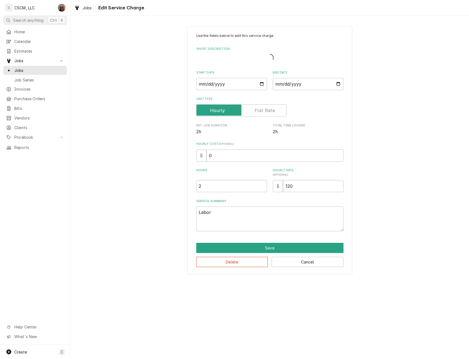
type textarea "x"
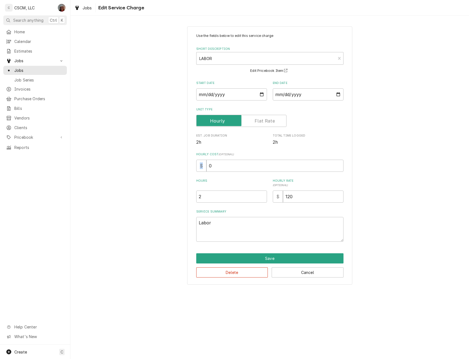
drag, startPoint x: 205, startPoint y: 164, endPoint x: 222, endPoint y: 166, distance: 17.4
click at [222, 166] on div "$ 0" at bounding box center [269, 165] width 147 height 12
drag, startPoint x: 207, startPoint y: 166, endPoint x: 219, endPoint y: 169, distance: 12.1
click at [219, 169] on input "0" at bounding box center [274, 165] width 137 height 12
type input "2"
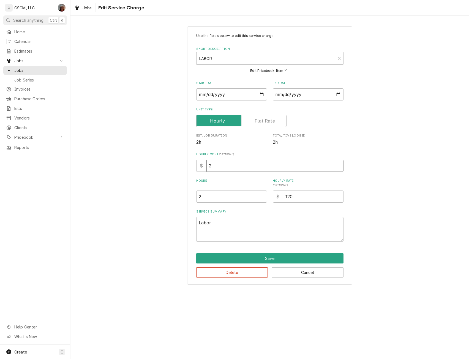
type textarea "x"
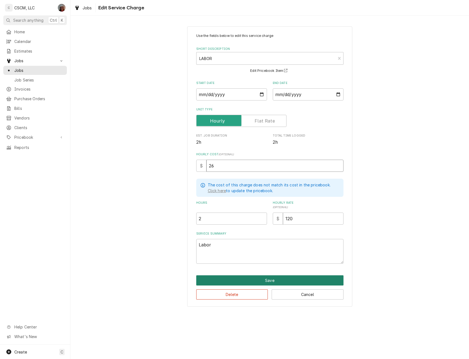
type input "26"
click at [274, 279] on button "Save" at bounding box center [269, 280] width 147 height 10
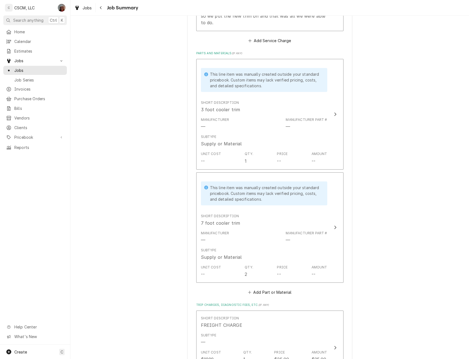
scroll to position [421, 0]
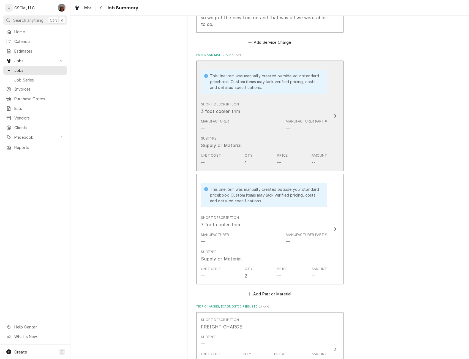
click at [317, 100] on div "Short Description 3 foot cooler trim" at bounding box center [264, 108] width 126 height 17
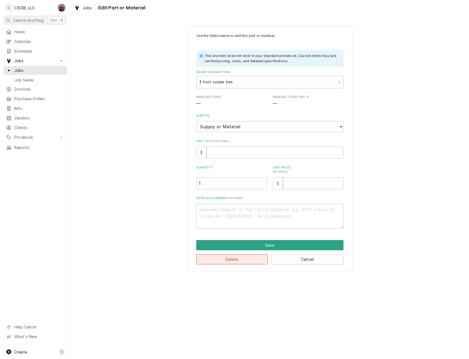
click at [238, 255] on button "Delete" at bounding box center [232, 259] width 72 height 10
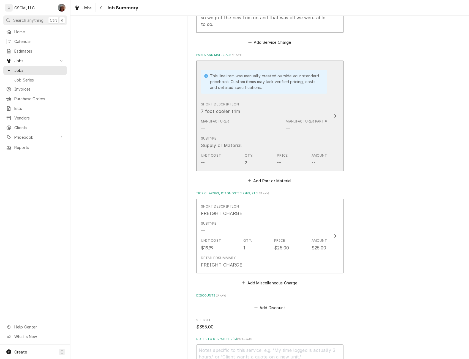
click at [323, 100] on div "Short Description 7 foot cooler trim" at bounding box center [264, 108] width 126 height 17
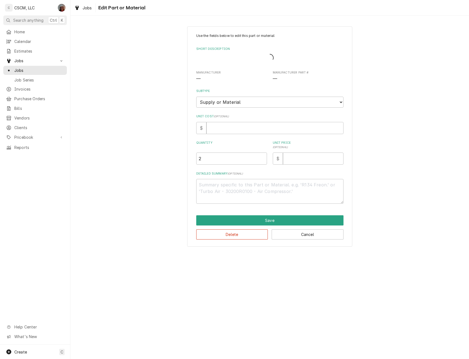
type textarea "x"
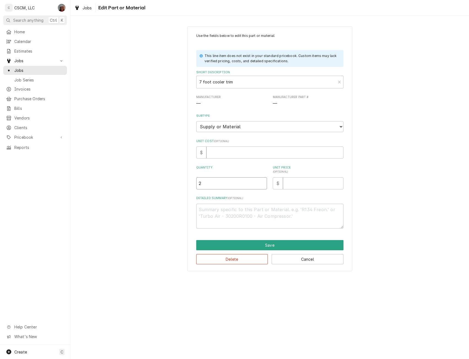
drag, startPoint x: 203, startPoint y: 182, endPoint x: 182, endPoint y: 183, distance: 21.5
click at [182, 183] on div "Use the fields below to edit this part or material: This line item does not exi…" at bounding box center [269, 148] width 398 height 254
type input "1"
type textarea "x"
type input "1"
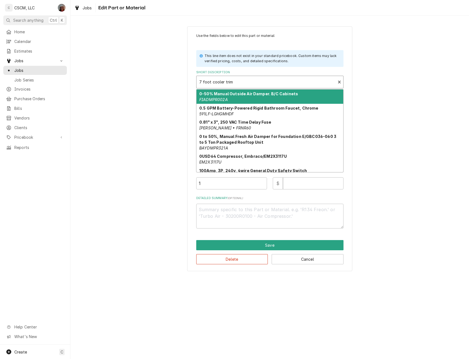
type textarea "x"
drag, startPoint x: 235, startPoint y: 84, endPoint x: 193, endPoint y: 82, distance: 42.7
click at [193, 82] on div "Use the fields below to edit this part or material: This line item does not exi…" at bounding box center [269, 148] width 165 height 245
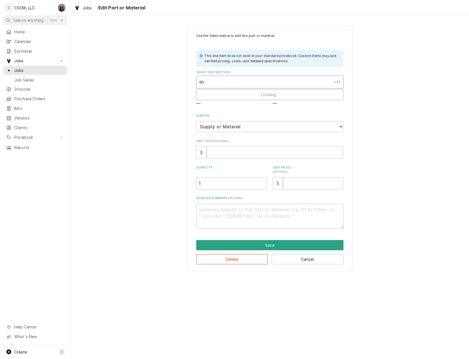
type input "d"
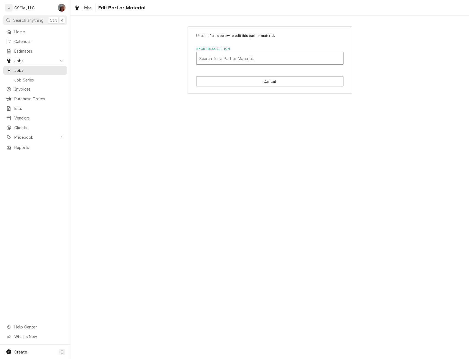
click at [205, 57] on div "Short Description" at bounding box center [269, 58] width 141 height 10
type input "Door Frame Kit"
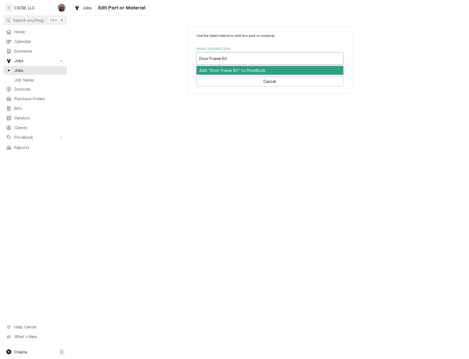
click at [213, 72] on div "Add "Door Frame Kit" to PriceBook" at bounding box center [269, 70] width 147 height 9
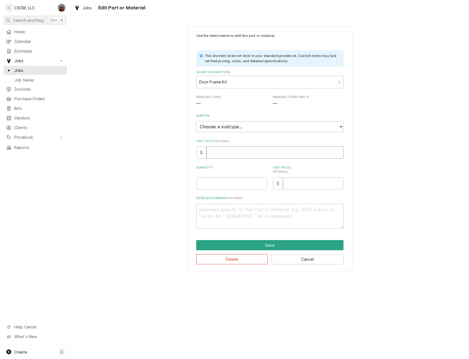
click at [215, 151] on input "Unit Cost ( optional )" at bounding box center [274, 152] width 137 height 12
type textarea "x"
type input ".7"
type textarea "x"
type input ".75"
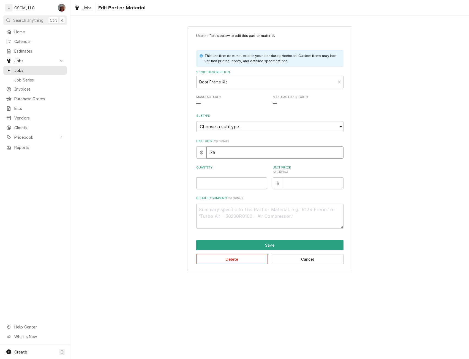
type textarea "x"
type input ".7"
type textarea "x"
type input "7"
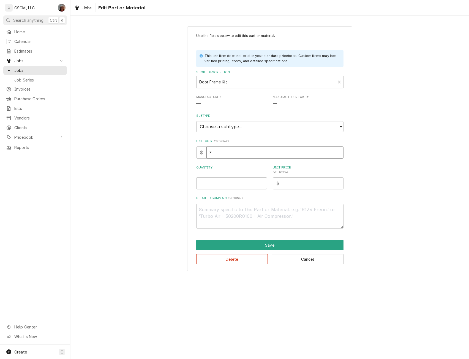
type textarea "x"
type input "75"
click at [200, 183] on input "Quantity" at bounding box center [231, 183] width 71 height 12
type textarea "x"
type input "1"
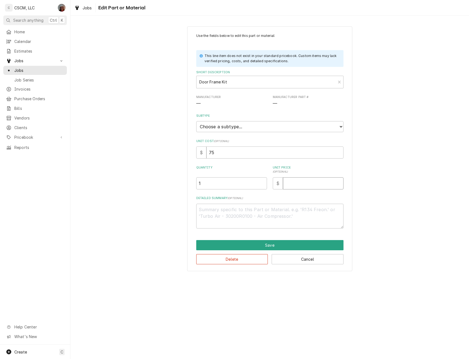
type textarea "x"
type input "1"
type textarea "x"
type input "12"
type textarea "x"
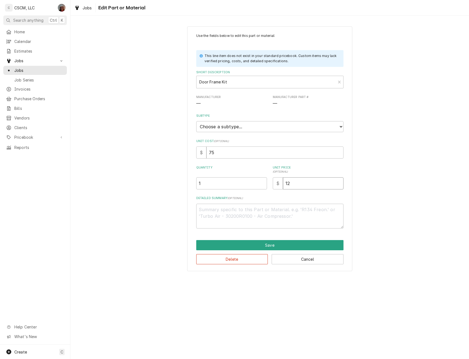
type input "125"
type textarea "x"
type input "125.3"
type textarea "x"
type input "125.33"
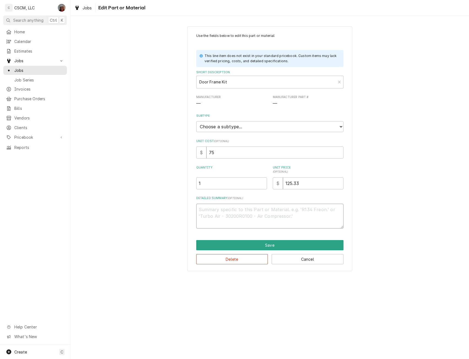
click at [213, 212] on textarea "Detailed Summary ( optional )" at bounding box center [269, 215] width 147 height 25
type textarea "x"
type textarea "D"
type textarea "x"
type textarea "Do"
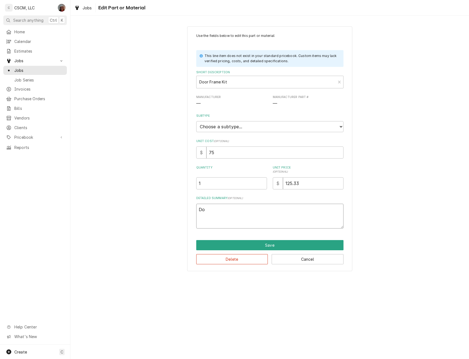
type textarea "x"
type textarea "Doo"
type textarea "x"
type textarea "Door"
type textarea "x"
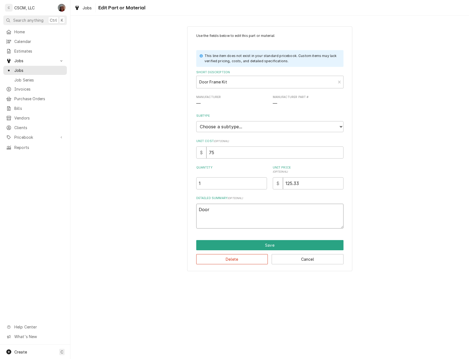
type textarea "Door"
type textarea "x"
type textarea "Door T"
type textarea "x"
type textarea "Door Tr"
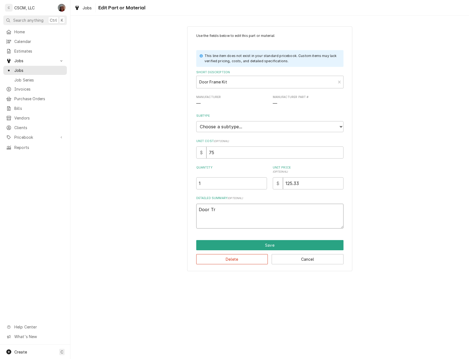
type textarea "x"
type textarea "Door Tri"
type textarea "x"
type textarea "Door Trim"
type textarea "x"
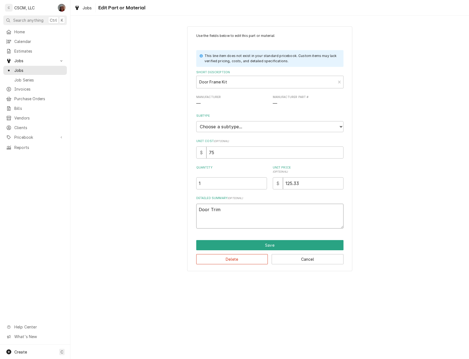
type textarea "Door Trim"
type textarea "x"
type textarea "Door Trim"
type textarea "x"
type textarea "Door Tri"
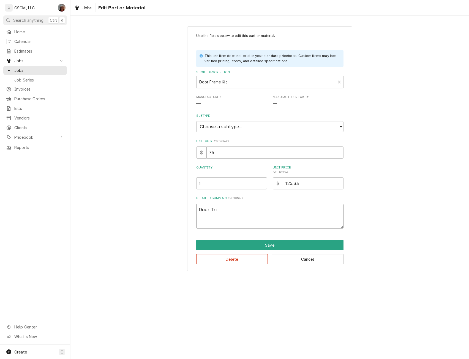
type textarea "x"
type textarea "Door Tr"
type textarea "x"
type textarea "Door T"
type textarea "x"
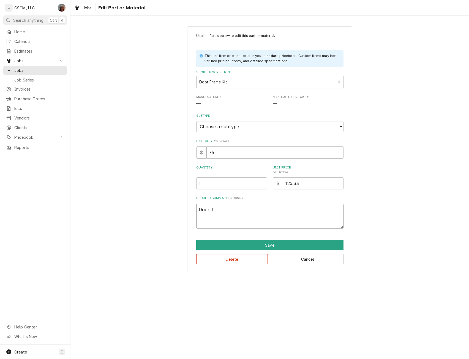
type textarea "Door"
type textarea "x"
type textarea "Door F"
type textarea "x"
type textarea "Door Fr"
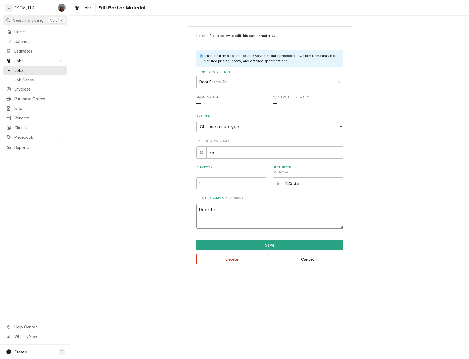
type textarea "x"
type textarea "Door Fra"
type textarea "x"
type textarea "Door Fram"
type textarea "x"
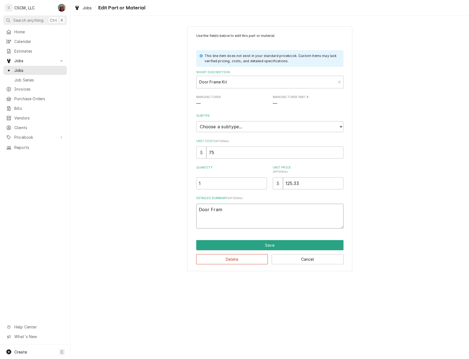
type textarea "Door Frame"
type textarea "x"
type textarea "Door Frame"
type textarea "x"
type textarea "Door Frame T"
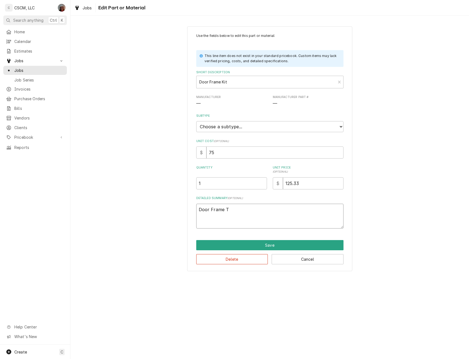
type textarea "x"
type textarea "Door Frame Tr"
type textarea "x"
type textarea "Door Frame Tri"
type textarea "x"
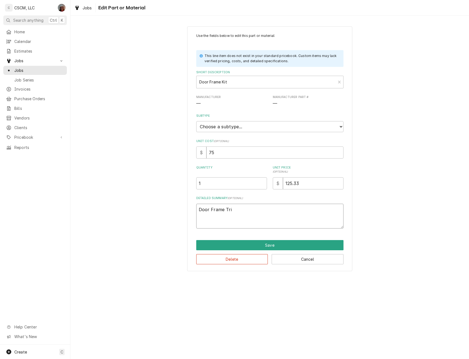
type textarea "Door Frame Trim"
type textarea "x"
type textarea "Door Frame Trim"
type textarea "x"
type textarea "Door Frame Trim K"
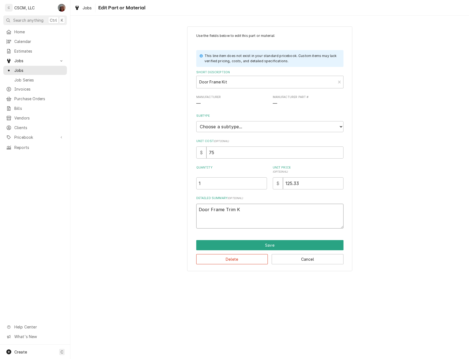
type textarea "x"
type textarea "Door Frame Trim Ki"
type textarea "x"
type textarea "Door Frame Trim Kit"
click at [273, 246] on button "Save" at bounding box center [269, 245] width 147 height 10
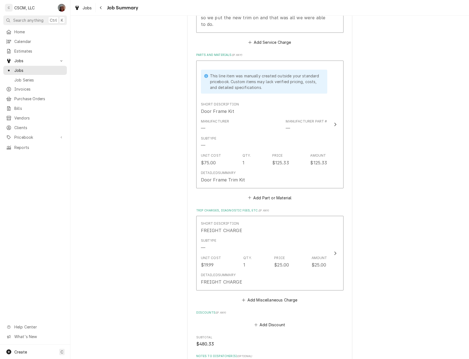
scroll to position [525, 0]
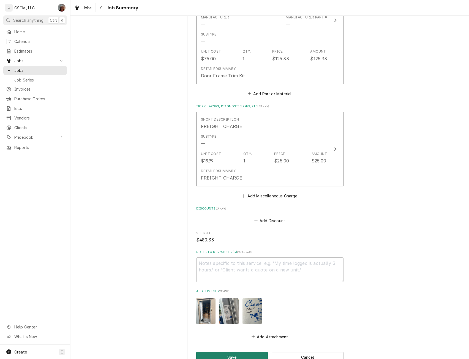
click at [222, 352] on button "Save" at bounding box center [232, 357] width 72 height 10
type textarea "x"
click at [301, 352] on button "Cancel" at bounding box center [307, 357] width 72 height 10
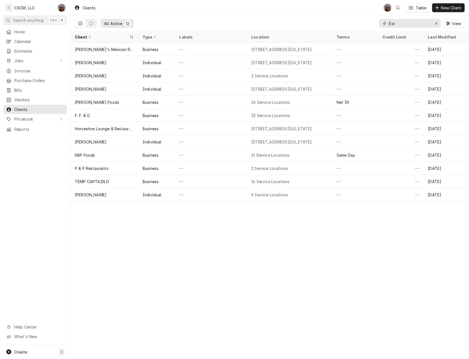
drag, startPoint x: 400, startPoint y: 22, endPoint x: 336, endPoint y: 21, distance: 63.2
click at [336, 21] on div "All Active 12 Est View" at bounding box center [269, 23] width 389 height 15
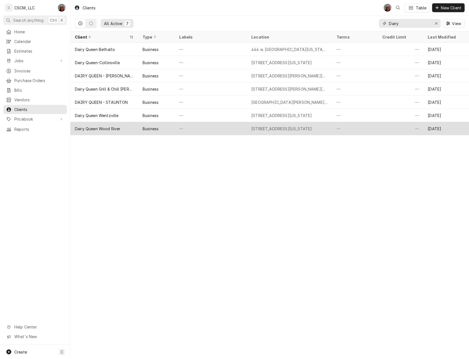
type input "Dairy"
click at [112, 126] on div "Dairy Queen Wood River" at bounding box center [98, 129] width 46 height 6
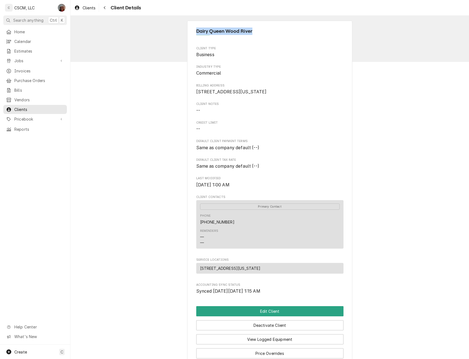
drag, startPoint x: 193, startPoint y: 29, endPoint x: 253, endPoint y: 29, distance: 59.7
click at [253, 29] on div "Dairy [GEOGRAPHIC_DATA] Client Type Business Industry Type Commercial Billing A…" at bounding box center [269, 200] width 165 height 359
copy span "Dairy Queen Wood River"
click at [271, 314] on button "Edit Client" at bounding box center [269, 311] width 147 height 10
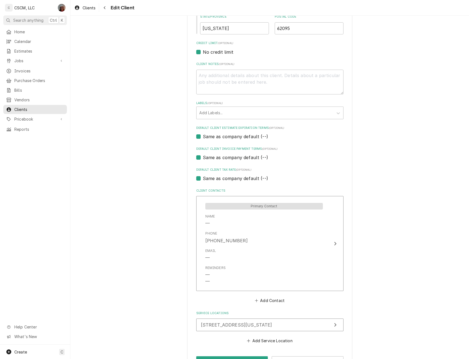
scroll to position [241, 0]
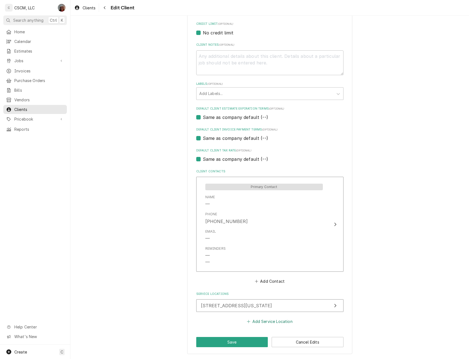
click at [264, 320] on button "Add Service Location" at bounding box center [269, 321] width 47 height 8
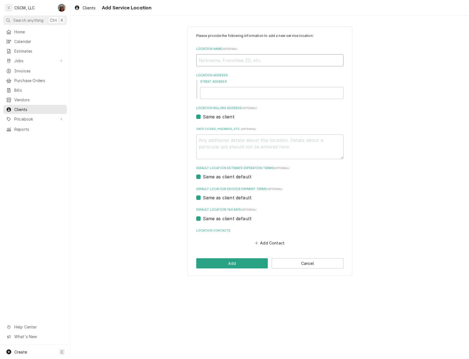
click at [209, 59] on input "Location Name ( optional )" at bounding box center [269, 60] width 147 height 12
paste input "Dairy Queen Wood River"
type textarea "x"
type input "Dairy Queen Wood River"
click at [217, 95] on input "Street Address" at bounding box center [271, 93] width 143 height 12
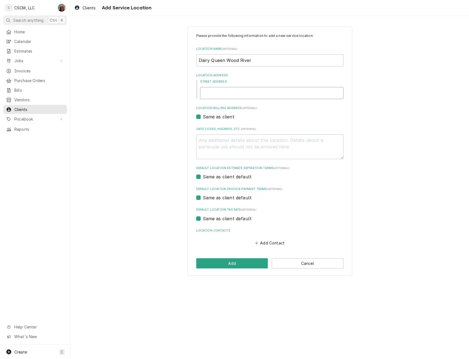
type input "1"
type textarea "x"
type input "12"
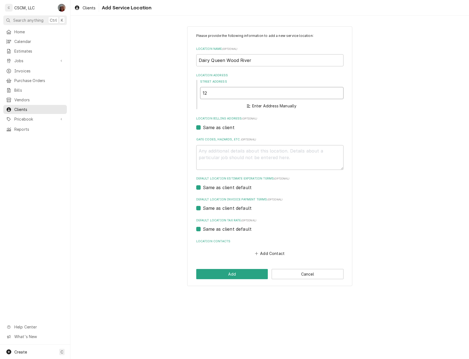
type textarea "x"
type input "128"
type textarea "x"
type input "1288"
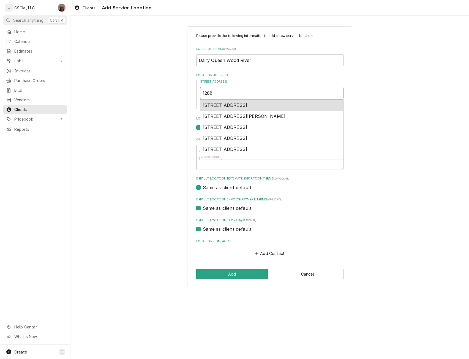
type textarea "x"
type input "1288"
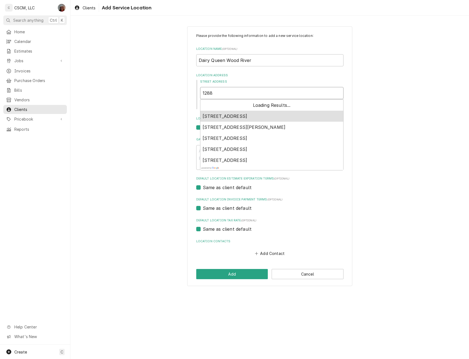
type textarea "x"
type input "1288 E"
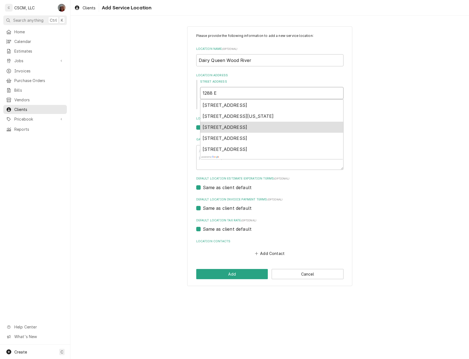
click at [240, 125] on span "[STREET_ADDRESS]" at bounding box center [224, 126] width 45 height 5
type textarea "x"
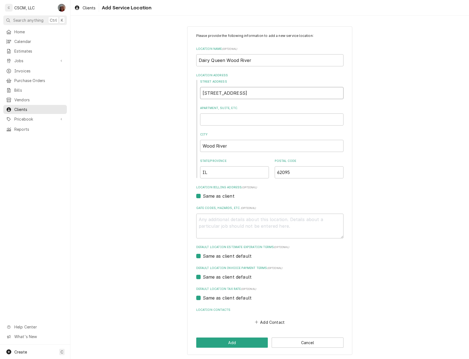
type input "[STREET_ADDRESS]"
click at [212, 172] on input "IL" at bounding box center [234, 172] width 69 height 12
type input "[US_STATE]"
click at [227, 339] on button "Add" at bounding box center [232, 342] width 72 height 10
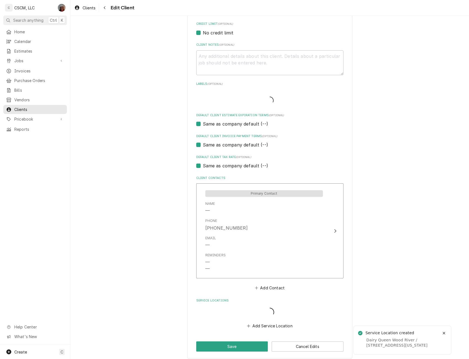
scroll to position [241, 0]
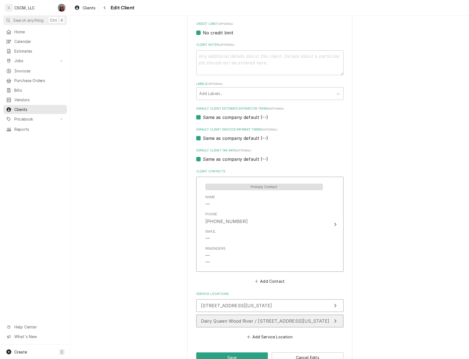
click at [283, 318] on span "Dairy Queen Wood River / [STREET_ADDRESS][US_STATE]" at bounding box center [265, 320] width 128 height 5
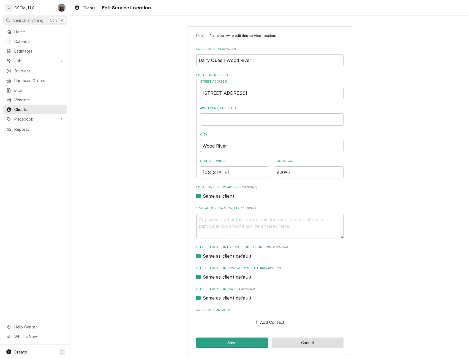
click at [302, 341] on button "Cancel" at bounding box center [307, 342] width 72 height 10
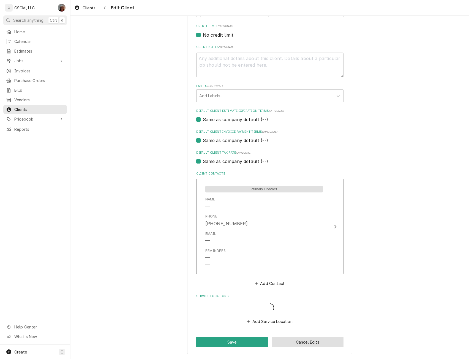
scroll to position [241, 0]
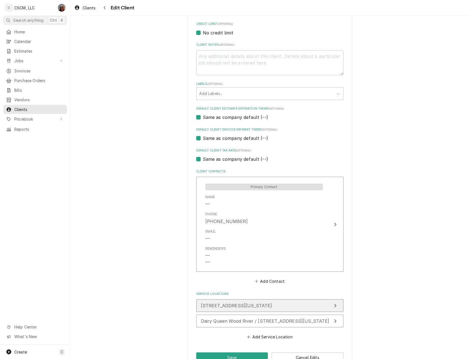
click at [334, 305] on icon "Update Service Location" at bounding box center [335, 305] width 3 height 4
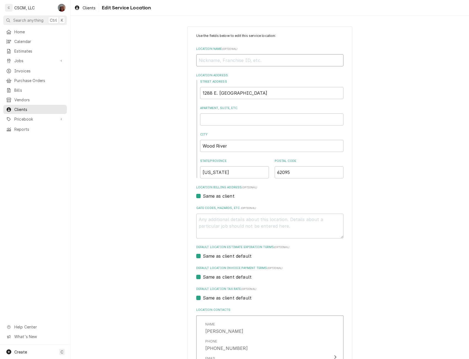
click at [210, 60] on input "Location Name ( optional )" at bounding box center [269, 60] width 147 height 12
paste input "Dairy Queen Wood River"
type textarea "x"
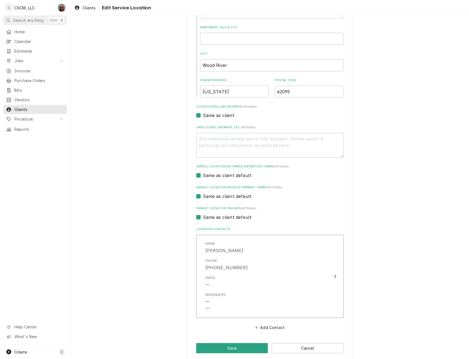
scroll to position [87, 0]
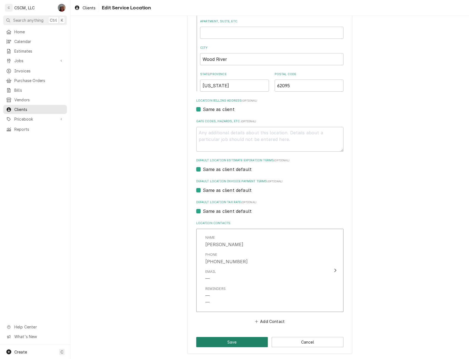
type input "Dairy Queen Wood River"
click at [253, 344] on button "Save" at bounding box center [232, 342] width 72 height 10
type textarea "x"
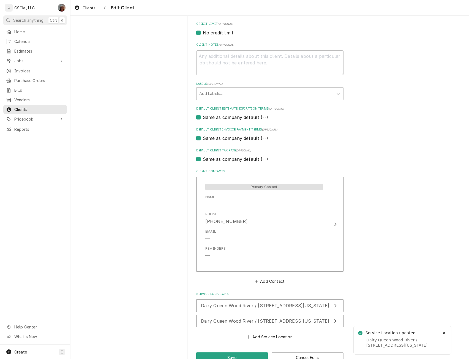
scroll to position [241, 0]
click at [295, 356] on button "Cancel Edits" at bounding box center [307, 357] width 72 height 10
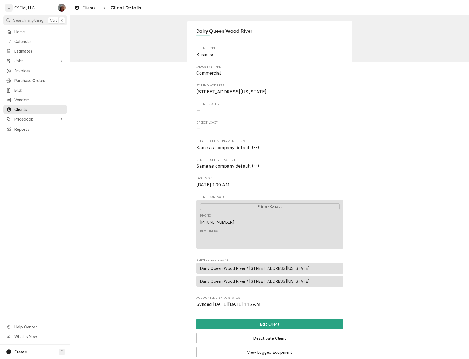
click at [305, 284] on span "Dairy Queen Wood River / [STREET_ADDRESS][US_STATE]" at bounding box center [255, 281] width 110 height 6
click at [266, 329] on button "Edit Client" at bounding box center [269, 324] width 147 height 10
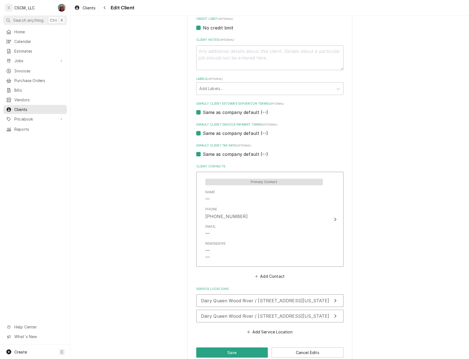
scroll to position [257, 0]
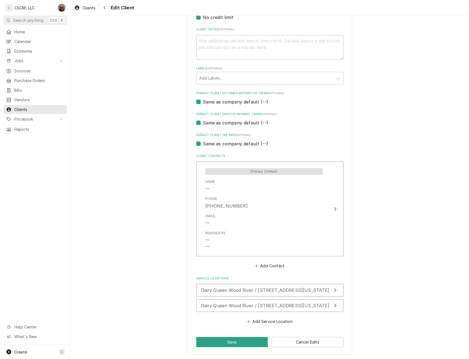
click at [420, 220] on div "Please provide the following information about your client: Client Type Industr…" at bounding box center [269, 62] width 398 height 594
click at [335, 305] on div "Update Service Location" at bounding box center [334, 305] width 7 height 7
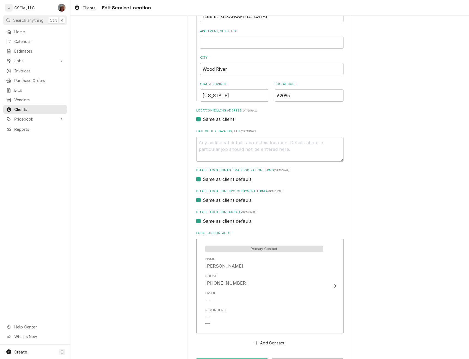
scroll to position [98, 0]
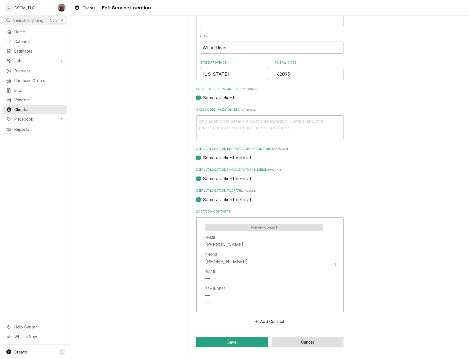
click at [328, 342] on button "Cancel" at bounding box center [307, 342] width 72 height 10
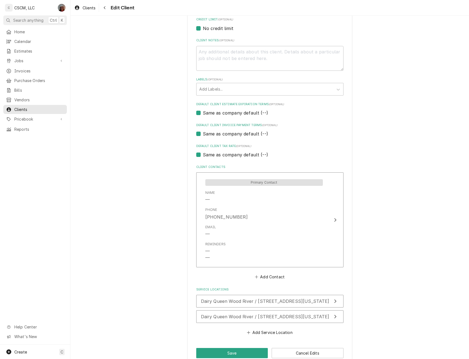
scroll to position [246, 0]
click at [327, 296] on button "Dairy Queen Wood River / [STREET_ADDRESS][US_STATE]" at bounding box center [269, 300] width 147 height 13
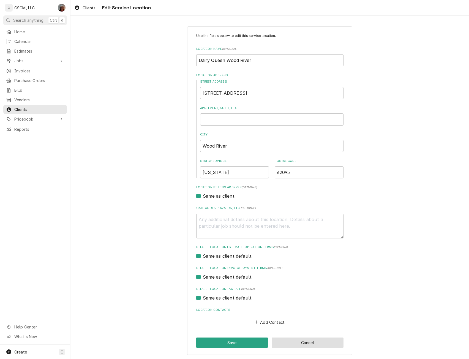
click at [312, 341] on button "Cancel" at bounding box center [307, 342] width 72 height 10
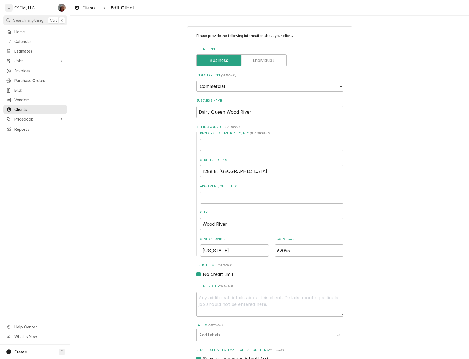
scroll to position [257, 0]
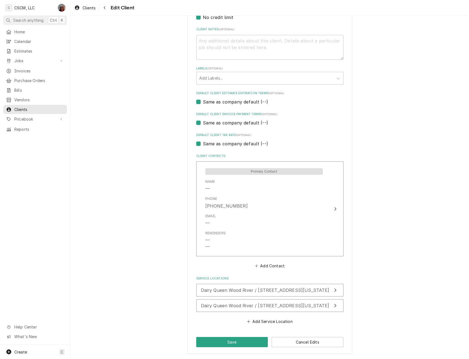
click at [213, 349] on div "Please provide the following information about your client: Client Type Industr…" at bounding box center [269, 62] width 165 height 584
click at [217, 340] on button "Save" at bounding box center [232, 342] width 72 height 10
type textarea "x"
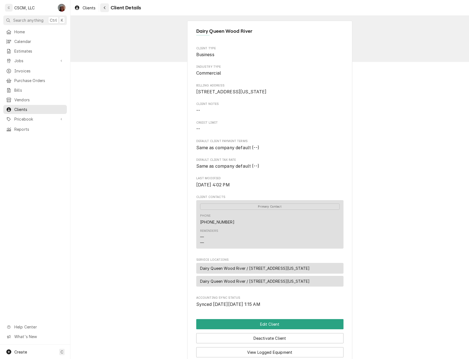
click at [104, 5] on div "Navigate back" at bounding box center [104, 7] width 5 height 5
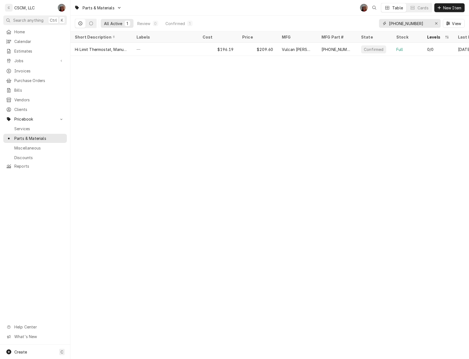
click at [384, 20] on div "[PHONE_NUMBER]" at bounding box center [410, 23] width 62 height 9
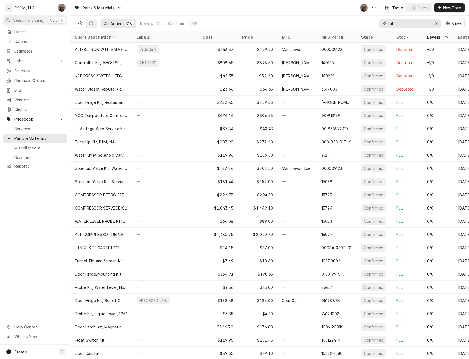
drag, startPoint x: 396, startPoint y: 24, endPoint x: 367, endPoint y: 26, distance: 29.5
click at [367, 26] on div "All Active 318 Review 0 Confirmed 318 kit View" at bounding box center [269, 23] width 389 height 15
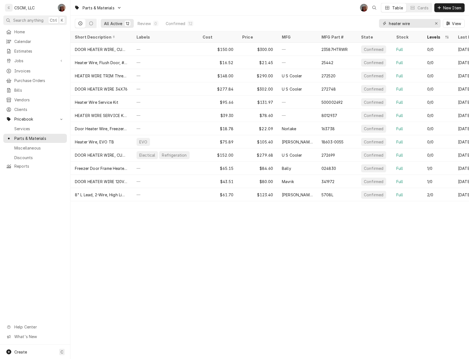
drag, startPoint x: 411, startPoint y: 24, endPoint x: 384, endPoint y: 27, distance: 27.3
click at [384, 27] on div "heater wire" at bounding box center [410, 23] width 62 height 9
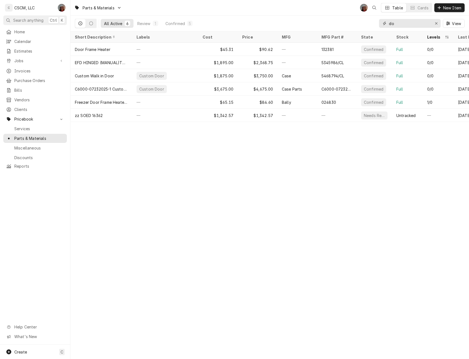
type input "d"
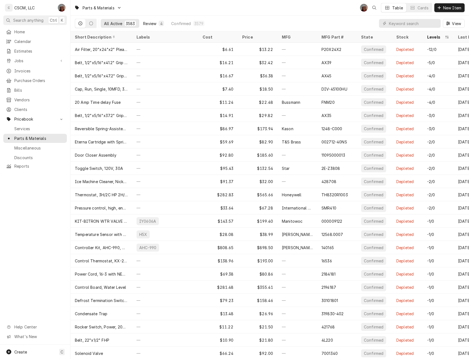
click at [146, 22] on div "Review" at bounding box center [149, 24] width 13 height 6
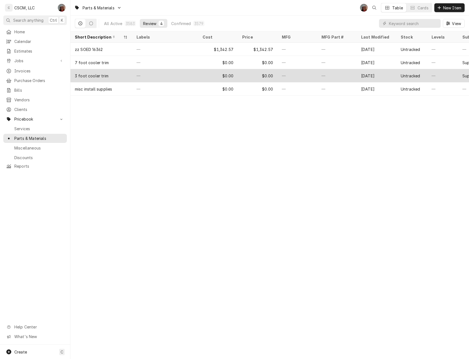
click at [101, 73] on div "3 foot cooler trim" at bounding box center [92, 76] width 34 height 6
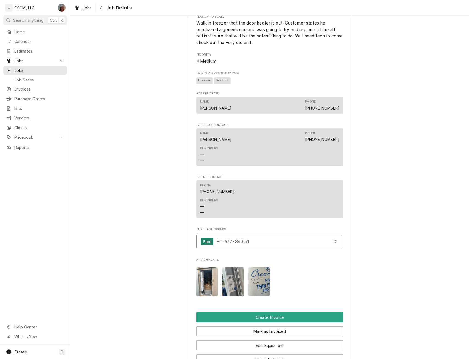
scroll to position [307, 0]
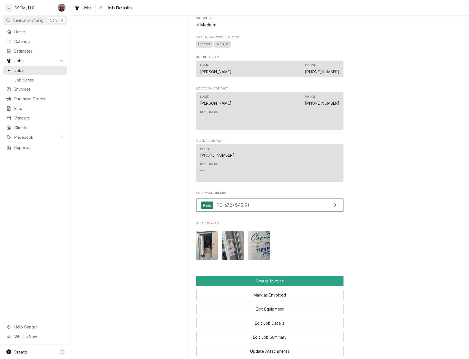
click at [242, 250] on div "Attachments" at bounding box center [269, 245] width 147 height 38
click at [225, 251] on img "Attachments" at bounding box center [233, 245] width 22 height 29
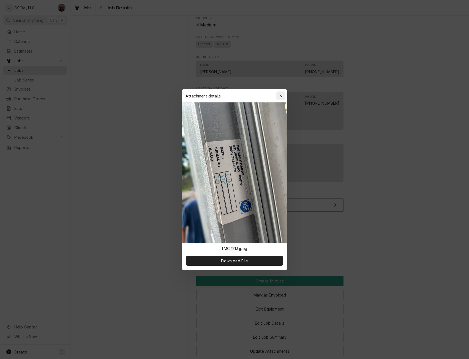
click at [281, 95] on icon "button" at bounding box center [280, 96] width 3 height 4
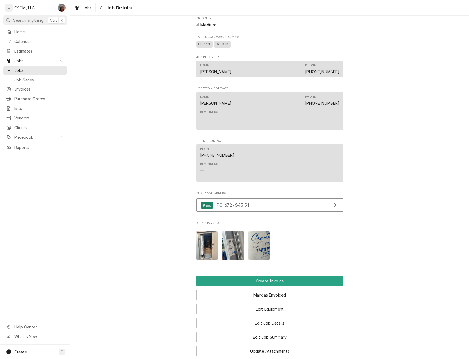
click at [257, 248] on img "Attachments" at bounding box center [259, 245] width 22 height 29
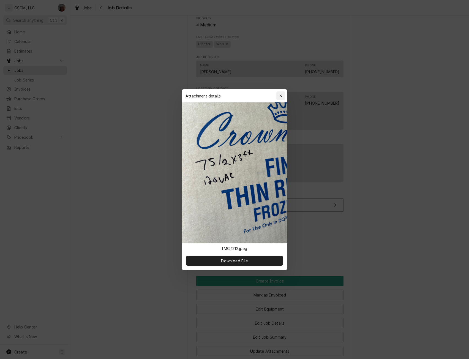
click at [278, 96] on div "button" at bounding box center [280, 95] width 5 height 5
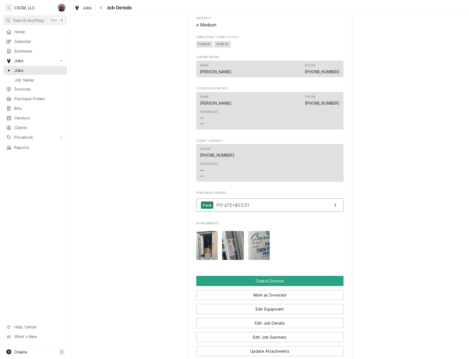
click at [202, 257] on img "Attachments" at bounding box center [207, 245] width 22 height 29
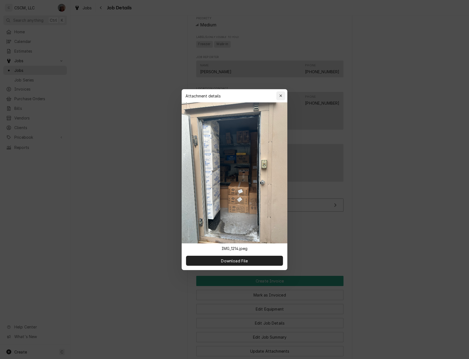
click at [282, 96] on icon "button" at bounding box center [280, 96] width 3 height 4
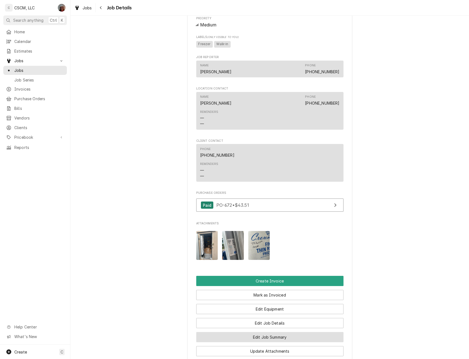
click at [280, 342] on button "Edit Job Summary" at bounding box center [269, 337] width 147 height 10
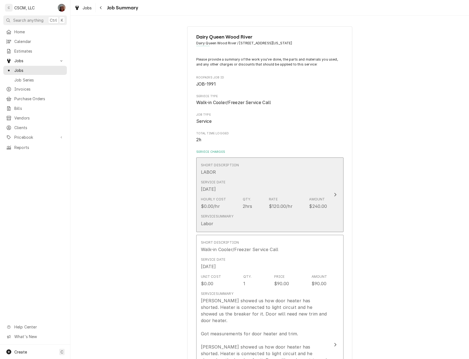
click at [332, 191] on button "Short Description LABOR Service Date Aug 11, 2025 Hourly Cost $0.00/hr Qty. 2hr…" at bounding box center [269, 194] width 147 height 75
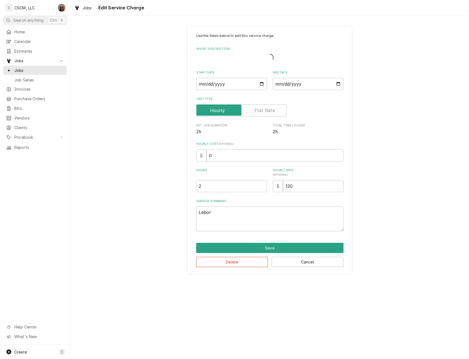
type textarea "x"
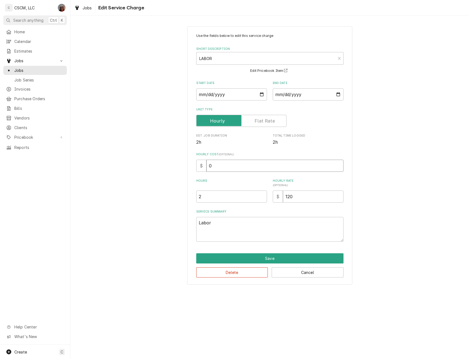
drag, startPoint x: 206, startPoint y: 166, endPoint x: 226, endPoint y: 168, distance: 20.2
click at [226, 168] on input "0" at bounding box center [274, 165] width 137 height 12
type input "2"
type textarea "x"
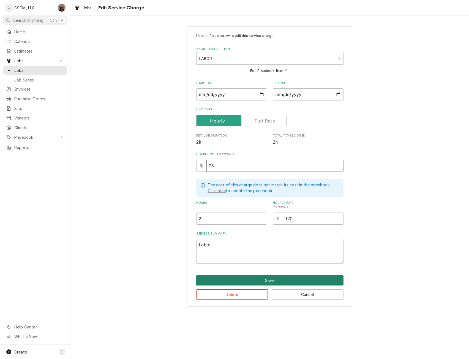
type input "26"
click at [260, 284] on button "Save" at bounding box center [269, 280] width 147 height 10
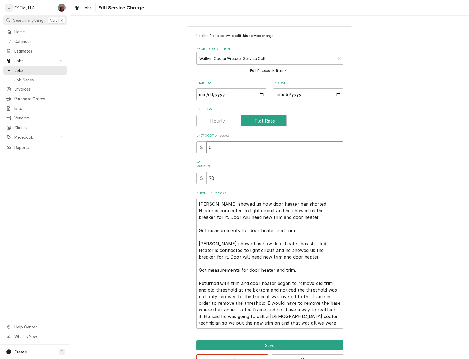
click at [206, 147] on input "0" at bounding box center [274, 147] width 137 height 12
type textarea "x"
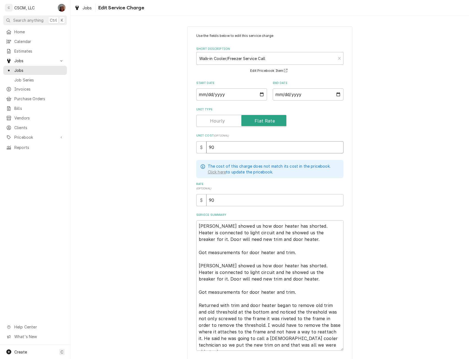
type input "90"
click at [280, 239] on textarea "John showed us how door heater has shorted. Heater is connected to light circui…" at bounding box center [269, 285] width 147 height 130
type textarea "x"
type textarea "John showed us how door heater has shorted. Heater is connected to light circui…"
type textarea "x"
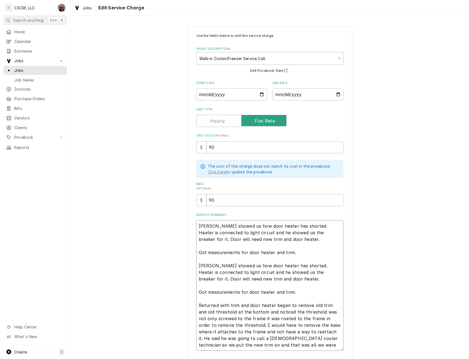
type textarea "John showed us how door heater has shorted. Heater is connected to light circui…"
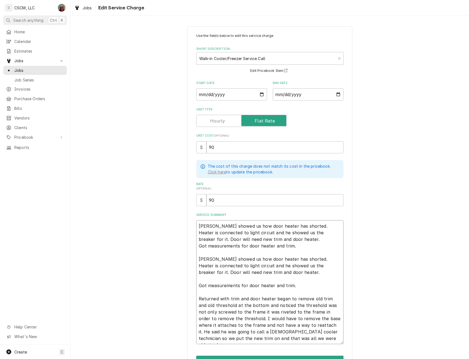
type textarea "x"
type textarea "John showed us how door heater has shorted. Heater is connected to light circui…"
click at [243, 243] on textarea "John showed us how door heater has shorted. Heater is connected to light circui…" at bounding box center [269, 282] width 147 height 124
type textarea "x"
type textarea "John showed us how door heater has shorted. Heater is connected to light circui…"
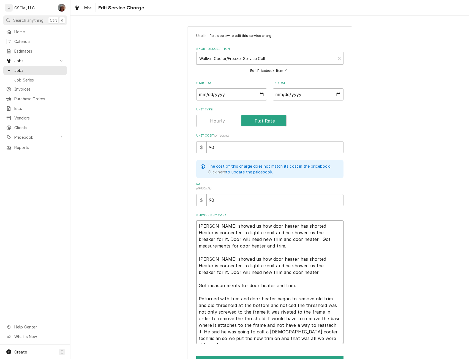
drag, startPoint x: 197, startPoint y: 257, endPoint x: 274, endPoint y: 274, distance: 78.6
click at [274, 274] on textarea "John showed us how door heater has shorted. Heater is connected to light circui…" at bounding box center [269, 282] width 147 height 124
type textarea "x"
type textarea "John showed us how door heater has shorted. Heater is connected to light circui…"
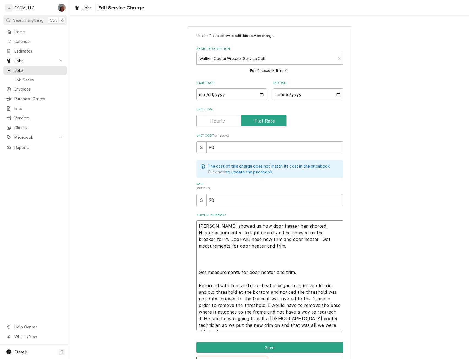
type textarea "x"
type textarea "John showed us how door heater has shorted. Heater is connected to light circui…"
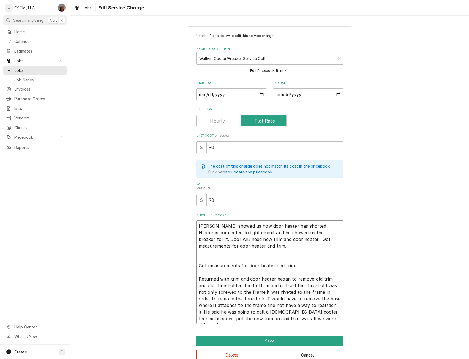
type textarea "x"
type textarea "John showed us how door heater has shorted. Heater is connected to light circui…"
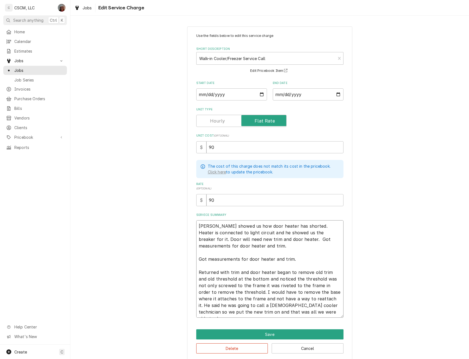
type textarea "x"
type textarea "John showed us how door heater has shorted. Heater is connected to light circui…"
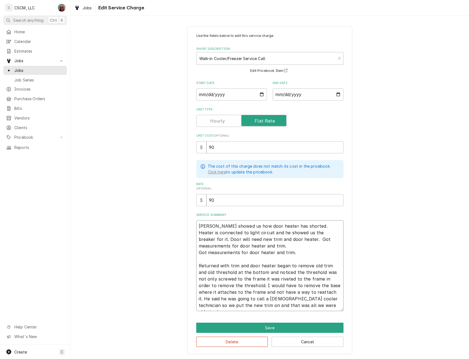
type textarea "x"
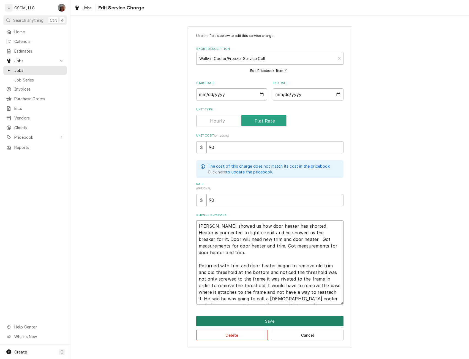
type textarea "John showed us how door heater has shorted. Heater is connected to light circui…"
click at [269, 319] on button "Save" at bounding box center [269, 321] width 147 height 10
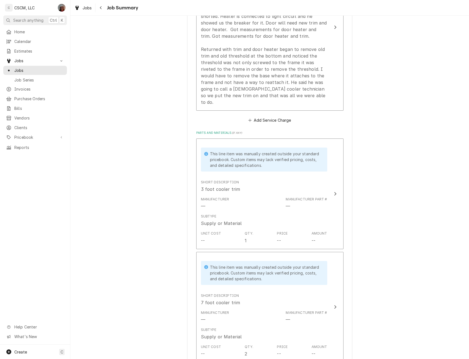
scroll to position [320, 0]
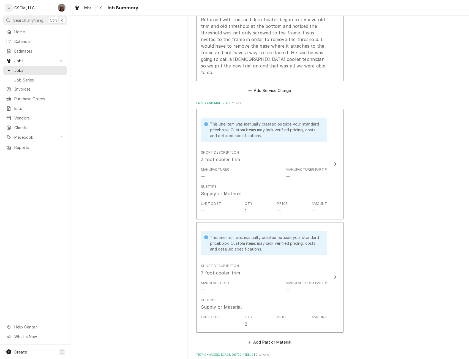
drag, startPoint x: 463, startPoint y: 247, endPoint x: 458, endPoint y: 255, distance: 9.2
click at [458, 255] on div "Dairy Queen Wood River Dairy Queen Wood River / 1288 E. Edwardsville, Wood Rive…" at bounding box center [269, 161] width 398 height 921
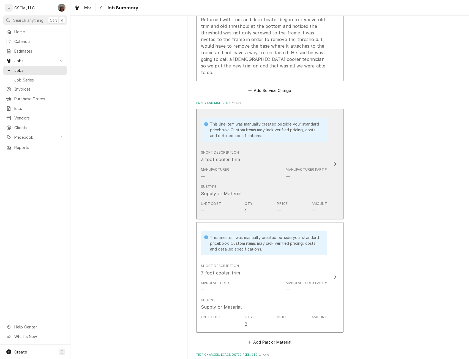
click at [307, 148] on div "Short Description 3 foot cooler trim" at bounding box center [264, 156] width 126 height 17
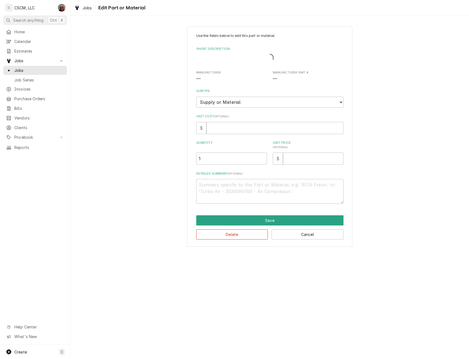
type textarea "x"
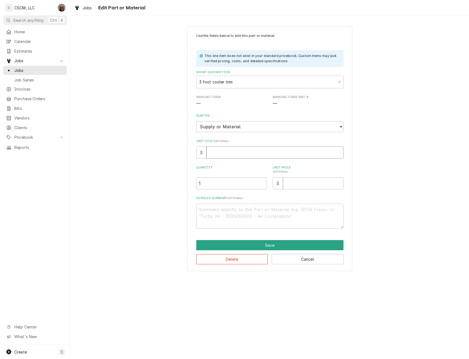
click at [217, 149] on input "Unit Cost ( optional )" at bounding box center [274, 152] width 137 height 12
type input "5"
type textarea "x"
type input "50"
type textarea "x"
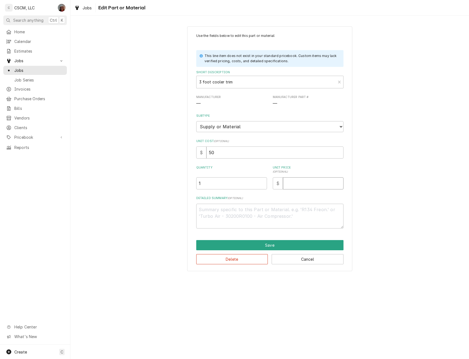
type input "1"
type textarea "x"
type input "12"
type textarea "x"
type input "120"
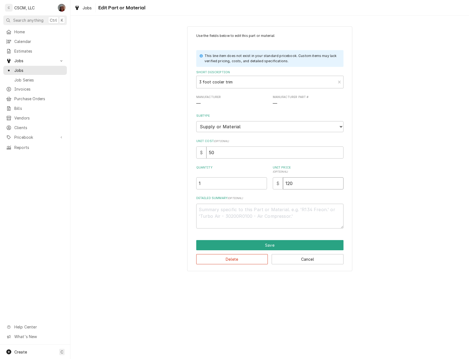
type textarea "x"
type input "120.3"
type textarea "x"
type input "120.33"
type textarea "x"
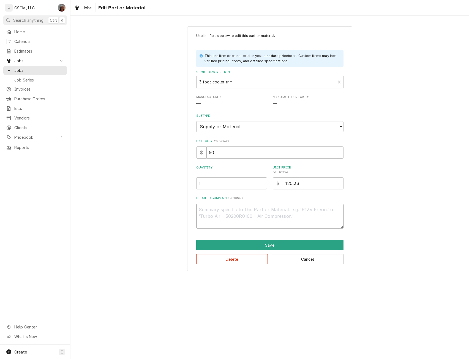
type textarea "D"
type textarea "x"
type textarea "Do"
type textarea "x"
type textarea "Doo"
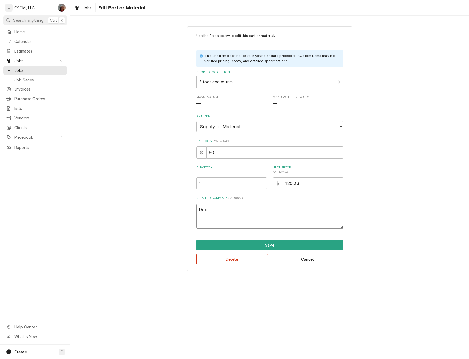
type textarea "x"
type textarea "Door"
type textarea "x"
type textarea "Door"
type textarea "x"
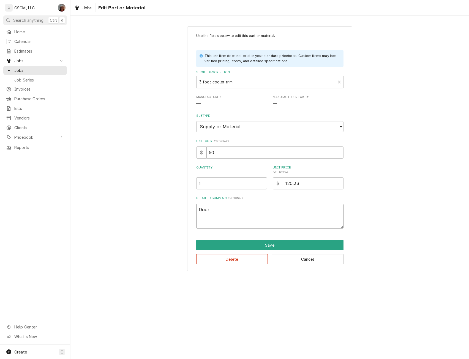
type textarea "Door F"
type textarea "x"
type textarea "Door Fr"
type textarea "x"
type textarea "Door Fra"
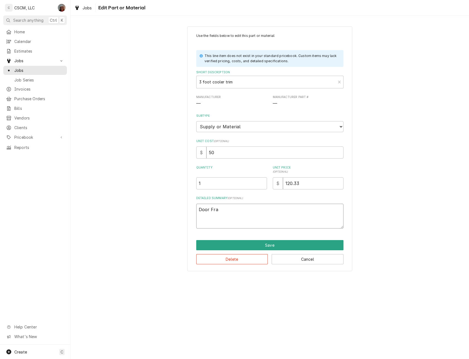
type textarea "x"
type textarea "Door Fram"
type textarea "x"
type textarea "Door Frame"
type textarea "x"
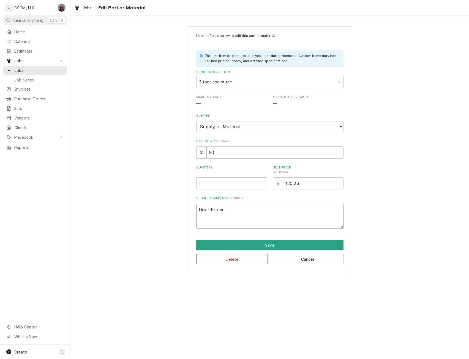
type textarea "Door Frame"
type textarea "x"
type textarea "Door Frame T"
type textarea "x"
type textarea "Door Frame Tr"
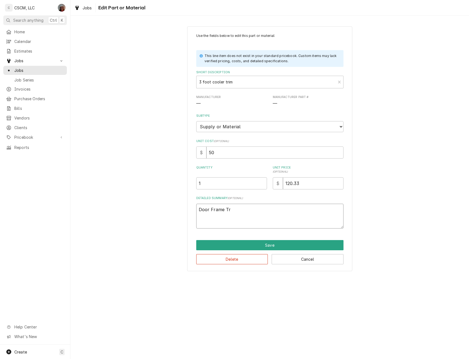
type textarea "x"
type textarea "Door Frame Tri"
type textarea "x"
type textarea "Door Frame Trim"
type textarea "x"
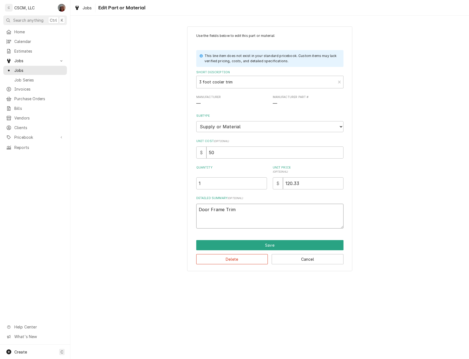
type textarea "Door Frame Trim"
type textarea "x"
type textarea "Door Frame Trim K"
type textarea "x"
type textarea "Door Frame Trim Ki"
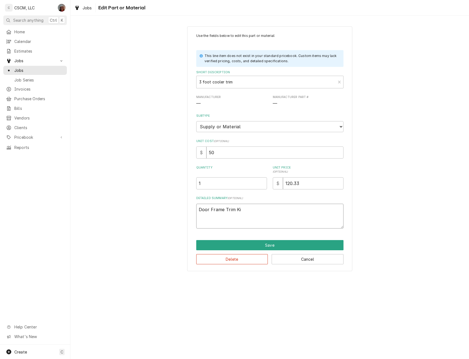
type textarea "x"
type textarea "Door Frame Trim Kit"
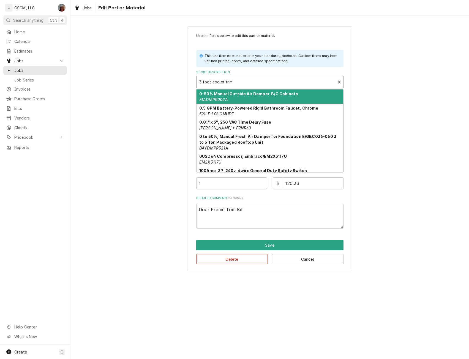
click at [200, 81] on div "Short Description" at bounding box center [266, 82] width 134 height 10
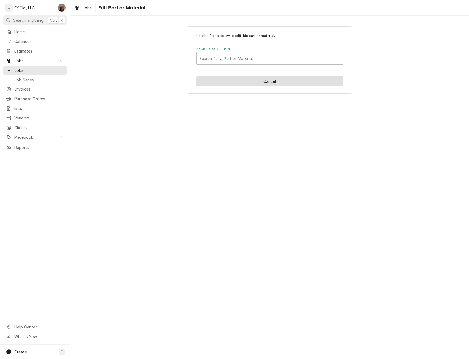
click at [260, 78] on button "Cancel" at bounding box center [269, 81] width 147 height 10
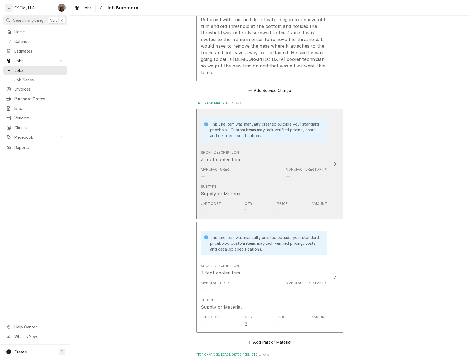
click at [322, 167] on div "Manufacturer Part #" at bounding box center [305, 169] width 41 height 5
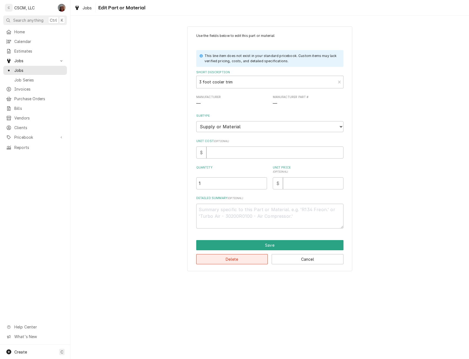
click at [239, 260] on button "Delete" at bounding box center [232, 259] width 72 height 10
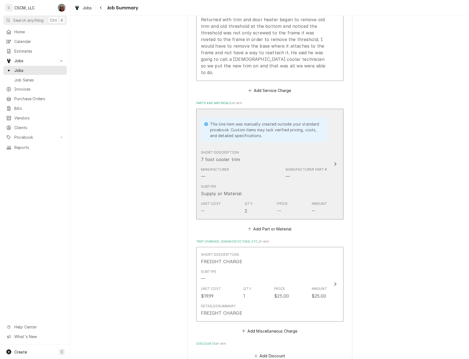
click at [335, 161] on div "Update Line Item" at bounding box center [334, 164] width 7 height 7
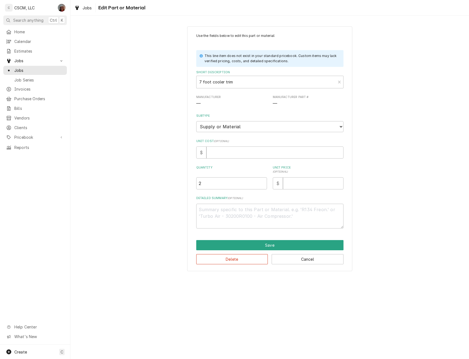
type textarea "x"
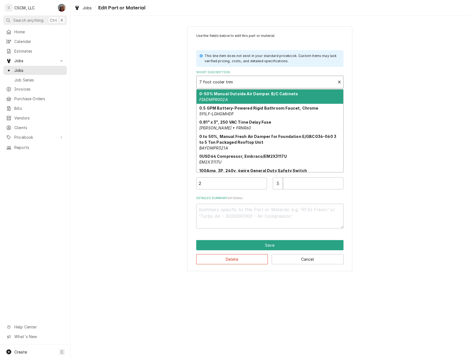
click at [242, 80] on div "Short Description" at bounding box center [266, 82] width 134 height 10
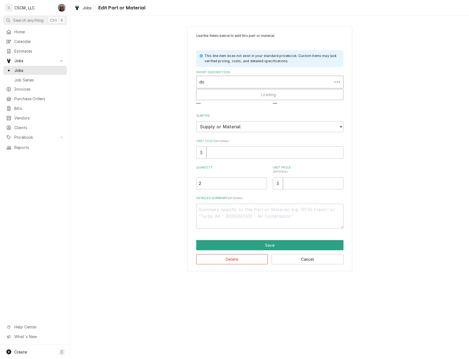
type input "d"
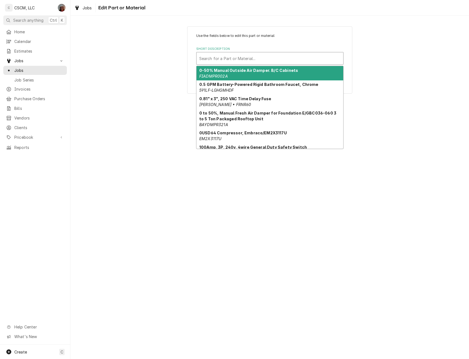
click at [236, 55] on div "Short Description" at bounding box center [269, 58] width 141 height 10
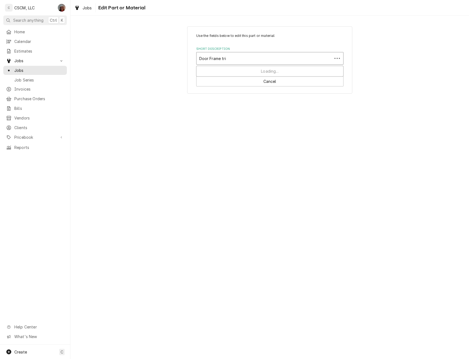
type input "Door Frame trim"
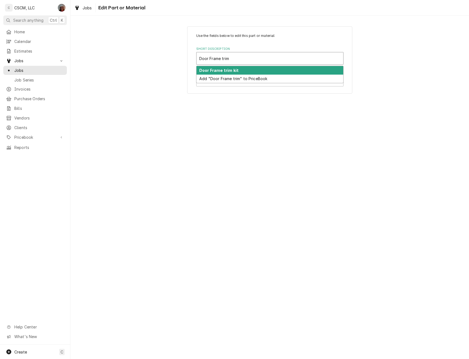
click at [216, 70] on strong "Door Frame trim kit" at bounding box center [218, 70] width 39 height 5
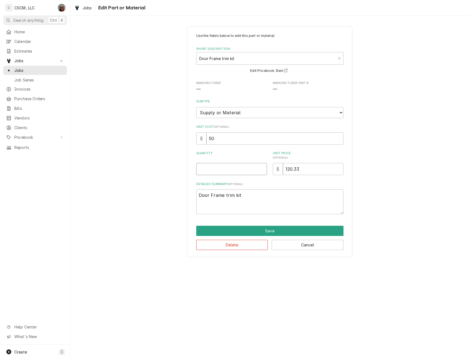
click at [209, 165] on input "Quantity" at bounding box center [231, 169] width 71 height 12
type textarea "x"
type input "1"
click at [264, 232] on button "Save" at bounding box center [269, 230] width 147 height 10
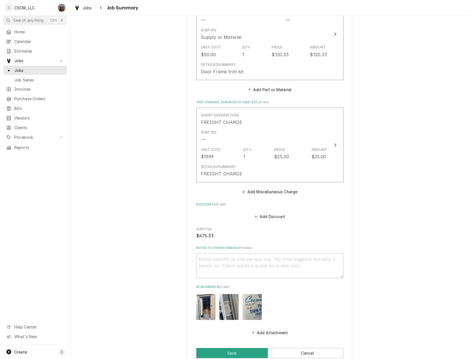
scroll to position [471, 0]
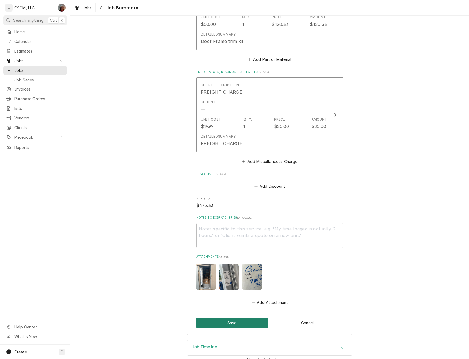
click at [236, 317] on button "Save" at bounding box center [232, 322] width 72 height 10
type textarea "x"
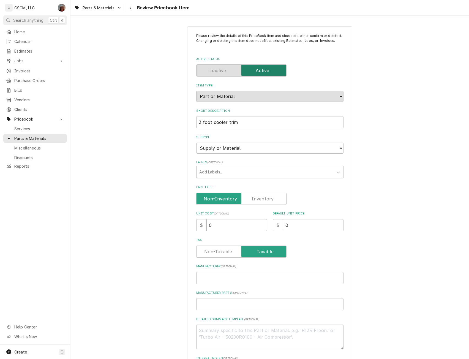
scroll to position [147, 0]
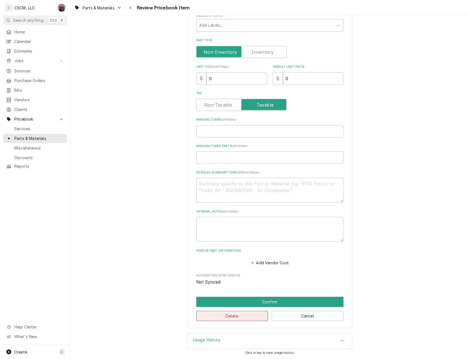
click at [230, 311] on button "Delete" at bounding box center [232, 315] width 72 height 10
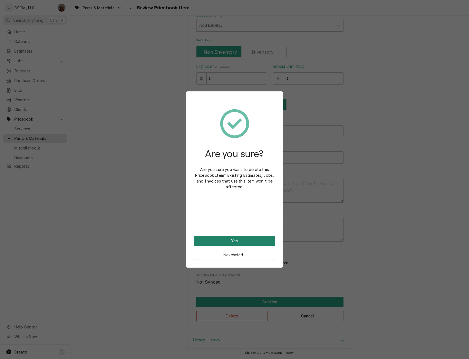
click at [222, 240] on button "Yes" at bounding box center [234, 240] width 81 height 10
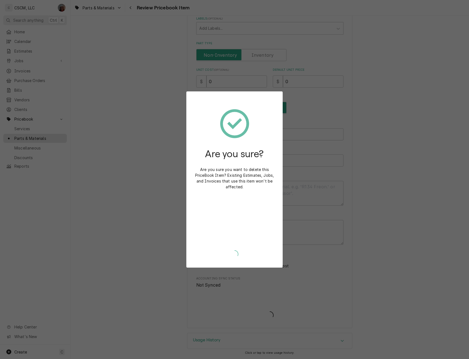
type textarea "x"
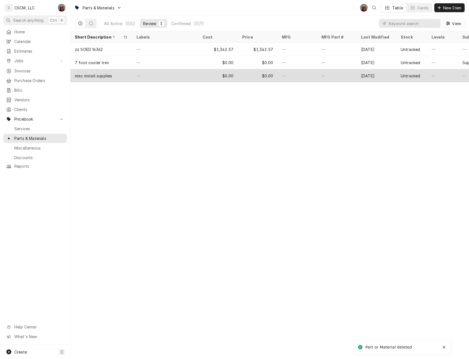
click at [87, 78] on div "misc install supplies" at bounding box center [101, 75] width 62 height 13
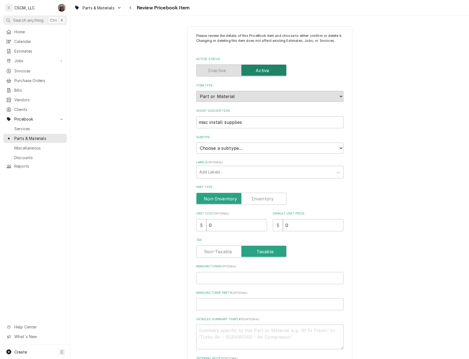
scroll to position [147, 0]
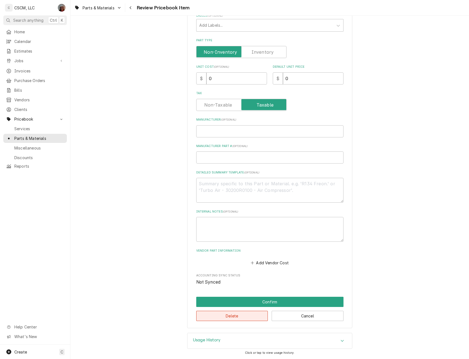
click at [244, 313] on button "Delete" at bounding box center [232, 315] width 72 height 10
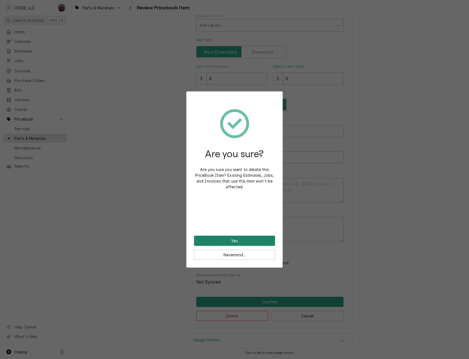
click at [221, 240] on button "Yes" at bounding box center [234, 240] width 81 height 10
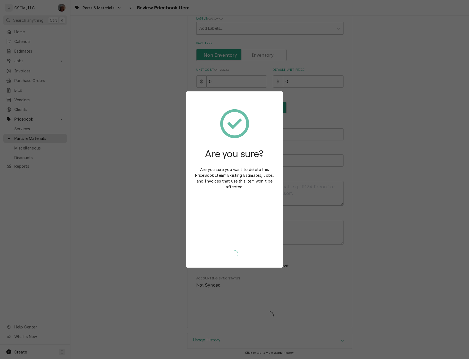
type textarea "x"
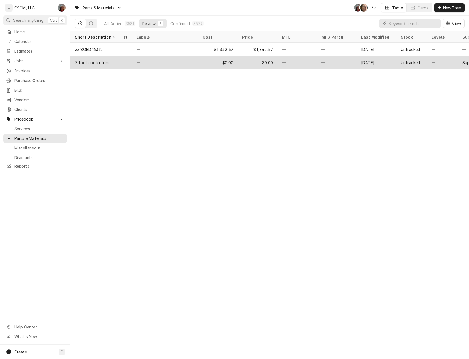
click at [150, 59] on div "—" at bounding box center [165, 62] width 66 height 13
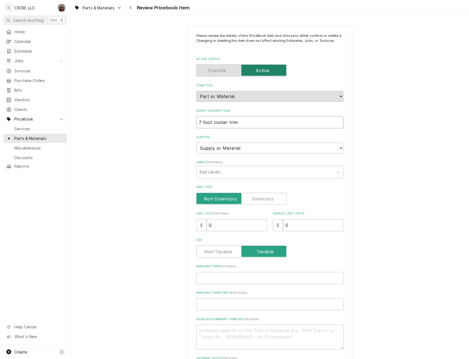
click at [199, 121] on input "7 foot cooler trim" at bounding box center [269, 122] width 147 height 12
type textarea "x"
type input "foot cooler trim"
type textarea "x"
type input "foot cooler trim"
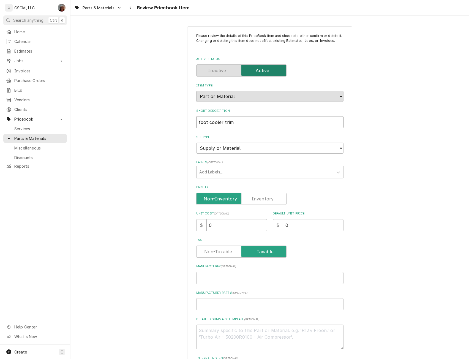
type textarea "x"
type input "oot cooler trim"
type textarea "x"
type input "ot cooler trim"
type textarea "x"
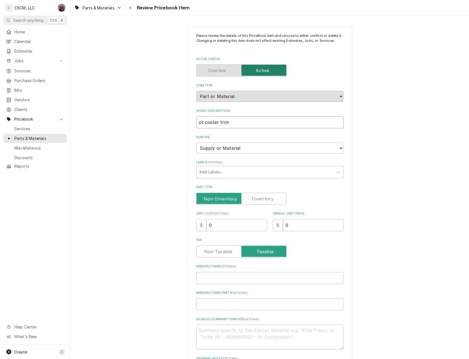
type input "t cooler trim"
type textarea "x"
type input "cooler trim"
type textarea "x"
type input "cooler trim"
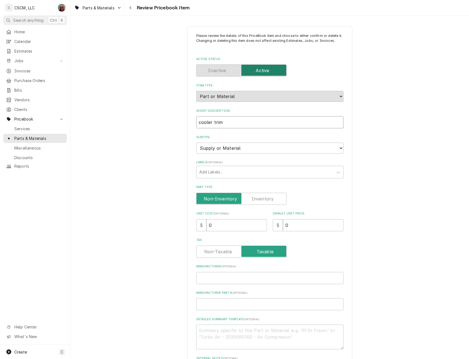
type textarea "x"
type input "ooler trim"
type textarea "x"
type input "[PERSON_NAME] trim"
type textarea "x"
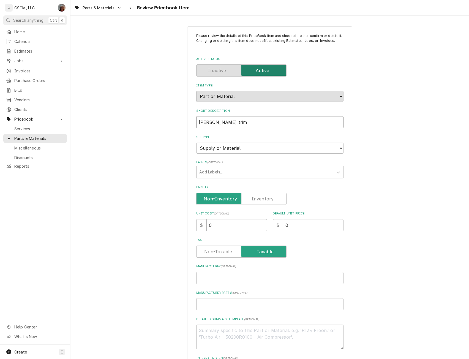
type input "ler trim"
type textarea "x"
type input "er trim"
type textarea "x"
type input "r trim"
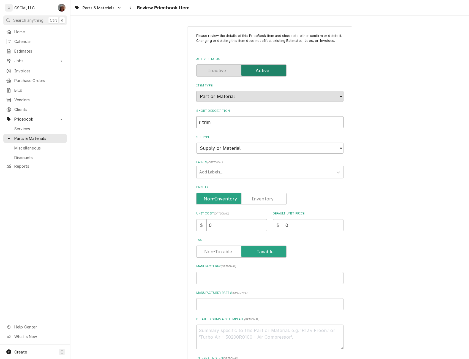
type textarea "x"
type input "trim"
type textarea "x"
type input "D trim"
type textarea "x"
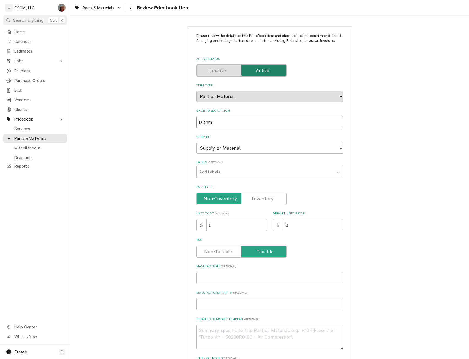
type input "Do trim"
type textarea "x"
type input "Doo trim"
type textarea "x"
type input "Door trim"
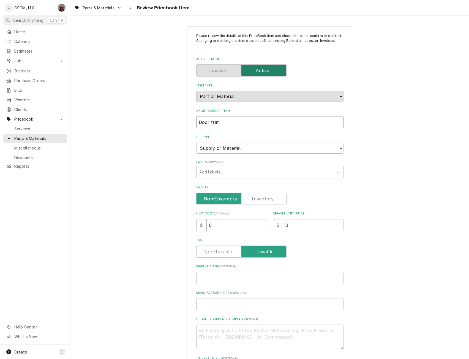
type textarea "x"
type input "Door trim"
type textarea "x"
type input "Door F trim"
type textarea "x"
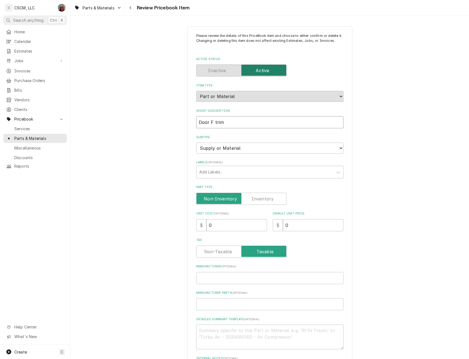
type input "Door Fr trim"
type textarea "x"
type input "Door Frr trim"
type textarea "x"
type input "Door Fr trim"
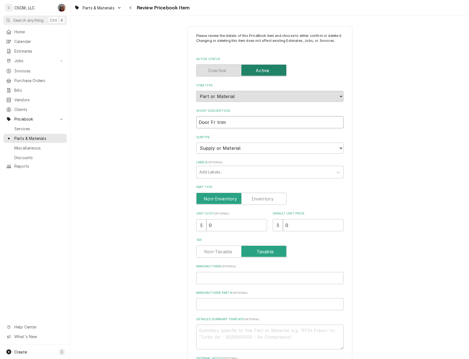
type textarea "x"
type input "Door Fra trim"
type textarea "x"
type input "Door Frame trim"
type textarea "x"
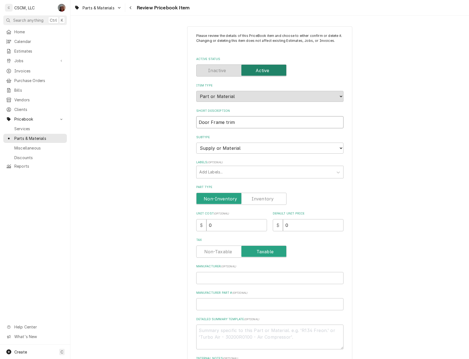
type input "Door Frame trim"
type textarea "x"
type input "Door Frame trim k"
type textarea "x"
type input "Door Frame trim ki"
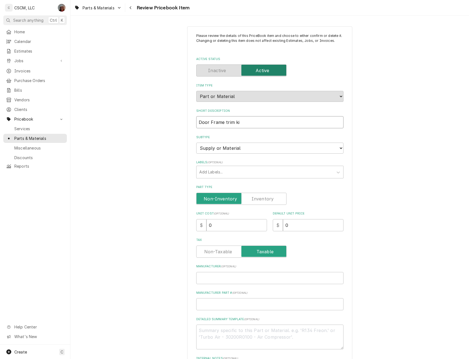
type textarea "x"
type input "Door Frame trim kit"
drag, startPoint x: 212, startPoint y: 225, endPoint x: 203, endPoint y: 225, distance: 9.1
click at [203, 225] on div "$ 0" at bounding box center [231, 225] width 71 height 12
type input "5"
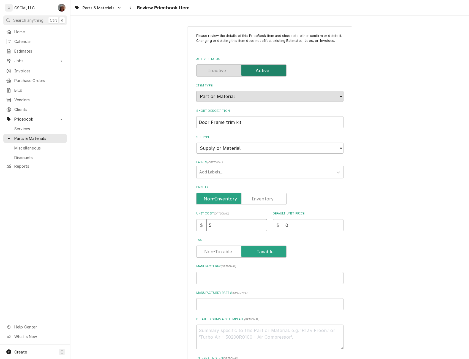
type textarea "x"
type input "50"
type textarea "x"
type input "1"
type textarea "x"
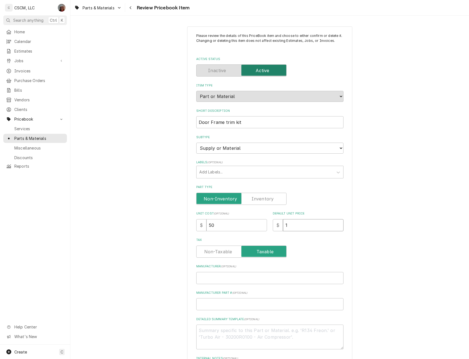
type input "12"
type textarea "x"
type input "120"
type textarea "x"
type input "120.3"
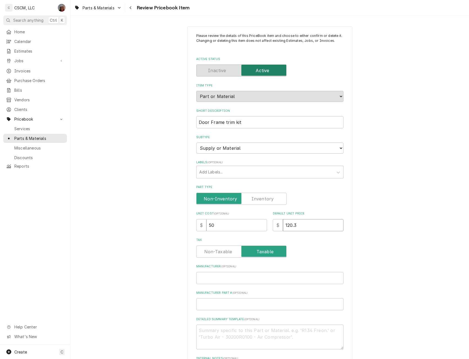
type textarea "x"
type input "120.33"
drag, startPoint x: 241, startPoint y: 124, endPoint x: 175, endPoint y: 123, distance: 66.0
click at [175, 123] on div "Please review the details of this PriceBook item and choose to either confirm o…" at bounding box center [269, 250] width 398 height 458
click at [208, 304] on input "Manufacturer Part # ( optional )" at bounding box center [269, 304] width 147 height 12
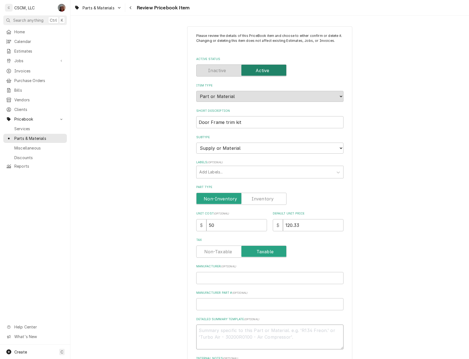
click at [210, 335] on textarea "Detailed Summary Template ( optional )" at bounding box center [269, 336] width 147 height 25
paste textarea "Door Frame trim kit"
type textarea "x"
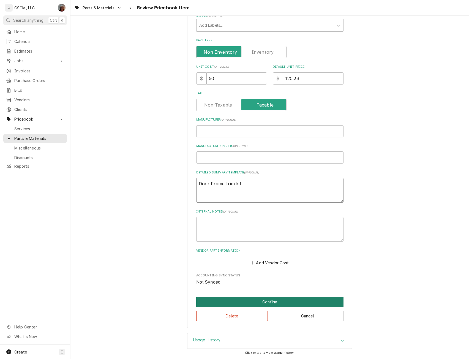
type textarea "Door Frame trim kit"
click at [262, 300] on button "Confirm" at bounding box center [269, 301] width 147 height 10
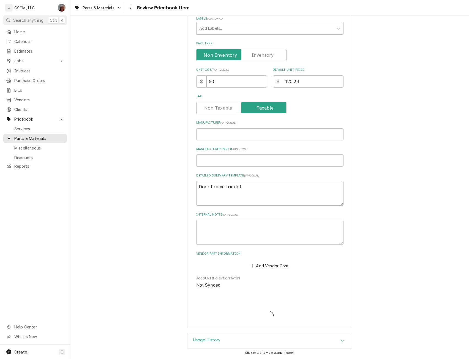
scroll to position [144, 0]
type textarea "x"
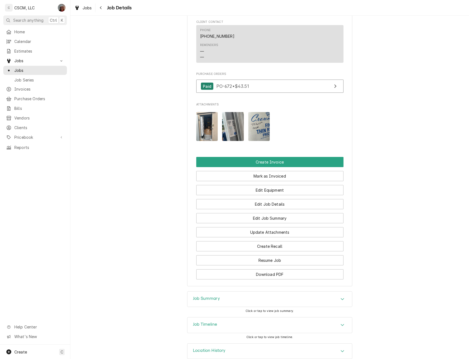
scroll to position [442, 0]
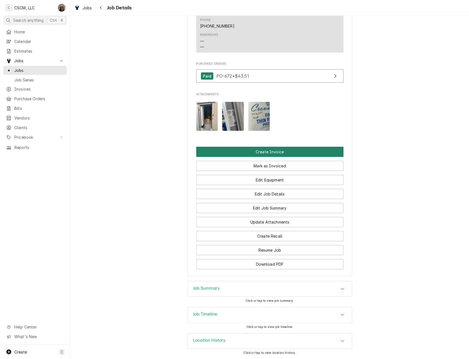
click at [300, 150] on button "Create Invoice" at bounding box center [269, 152] width 147 height 10
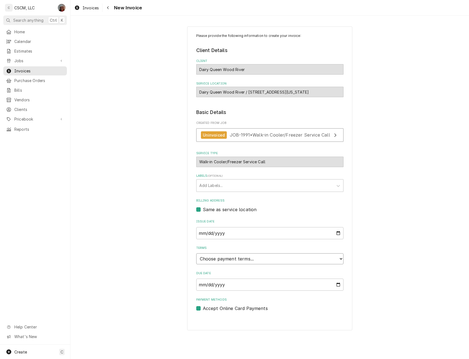
click at [340, 257] on select "Choose payment terms... Same Day Net 7 Net 14 Net 21 Net 30 Net 45 Net 60 Net 90" at bounding box center [269, 258] width 147 height 11
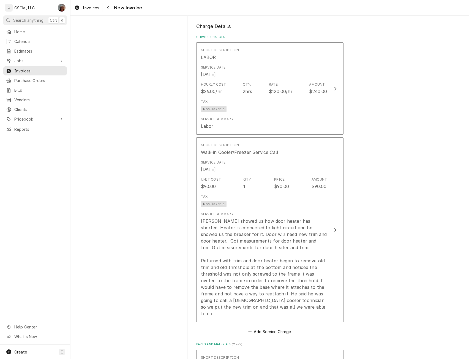
scroll to position [785, 0]
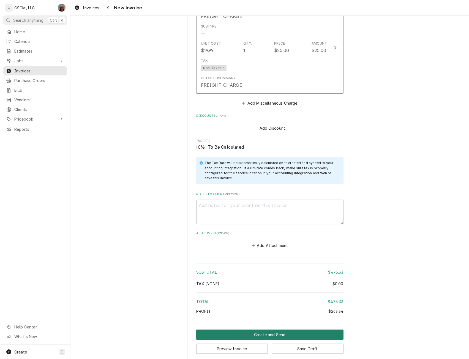
click at [266, 329] on button "Create and Send" at bounding box center [269, 334] width 147 height 10
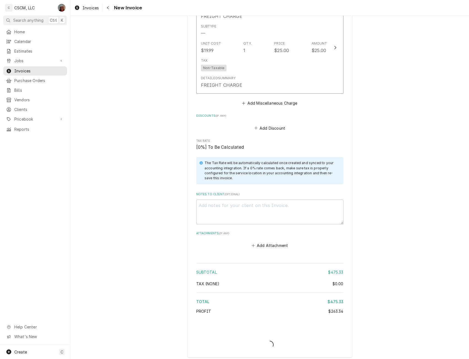
scroll to position [782, 0]
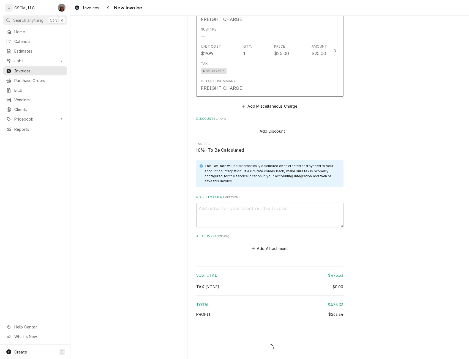
type textarea "x"
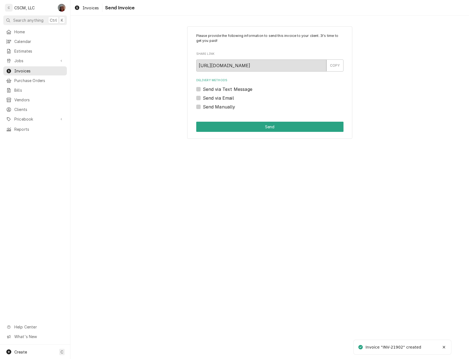
click at [203, 107] on label "Send Manually" at bounding box center [219, 106] width 32 height 7
click at [203, 107] on input "Send Manually" at bounding box center [276, 109] width 147 height 12
checkbox input "true"
click at [221, 124] on button "Send" at bounding box center [269, 127] width 147 height 10
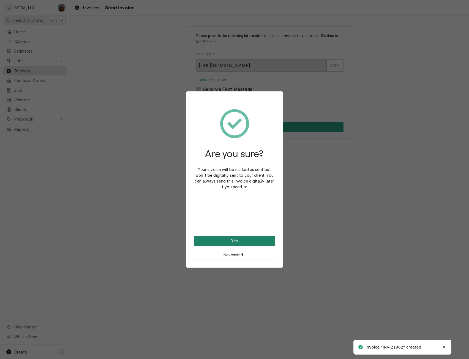
click at [226, 241] on button "Yes" at bounding box center [234, 240] width 81 height 10
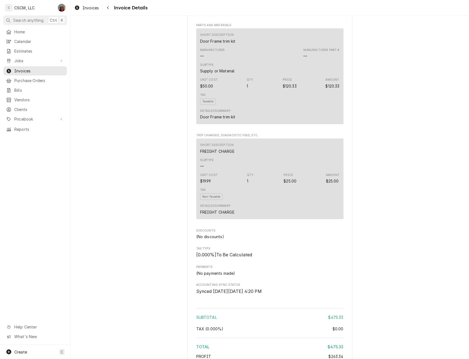
scroll to position [510, 0]
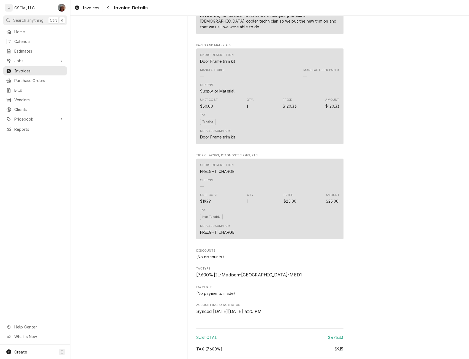
scroll to position [643, 0]
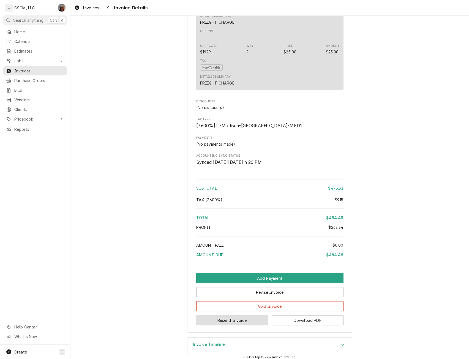
click at [232, 325] on button "Resend Invoice" at bounding box center [232, 320] width 72 height 10
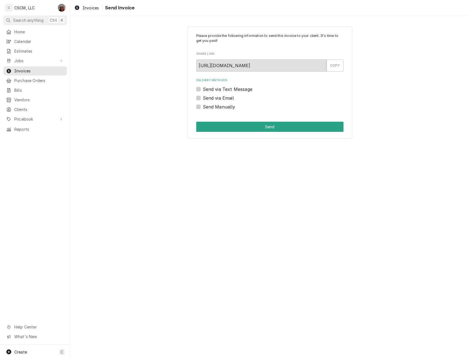
click at [203, 97] on label "Send via Email" at bounding box center [218, 98] width 31 height 7
click at [203, 97] on input "Send via Email" at bounding box center [276, 101] width 147 height 12
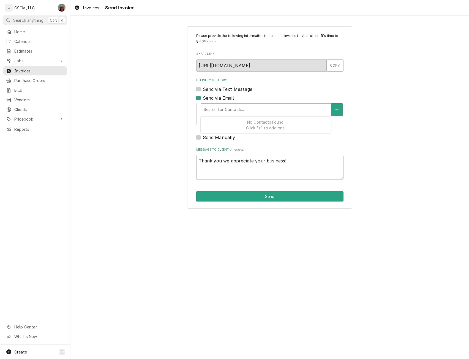
click at [224, 104] on div "Delivery Methods" at bounding box center [265, 109] width 124 height 10
click at [203, 98] on label "Send via Email" at bounding box center [218, 98] width 31 height 7
click at [203, 98] on input "Send via Email" at bounding box center [276, 101] width 147 height 12
checkbox input "false"
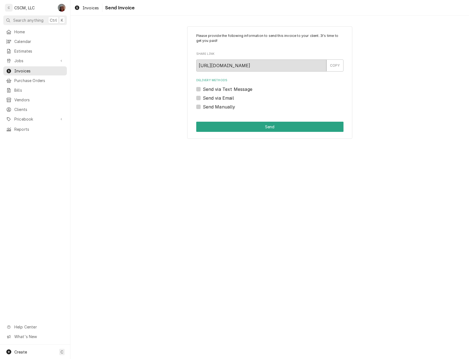
click at [203, 106] on label "Send Manually" at bounding box center [219, 106] width 32 height 7
click at [203, 106] on input "Send Manually" at bounding box center [276, 109] width 147 height 12
checkbox input "true"
click at [244, 125] on button "Send" at bounding box center [269, 127] width 147 height 10
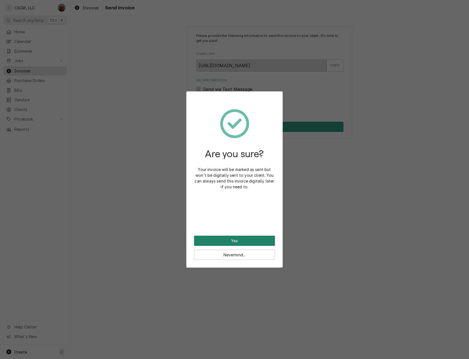
click at [228, 238] on button "Yes" at bounding box center [234, 240] width 81 height 10
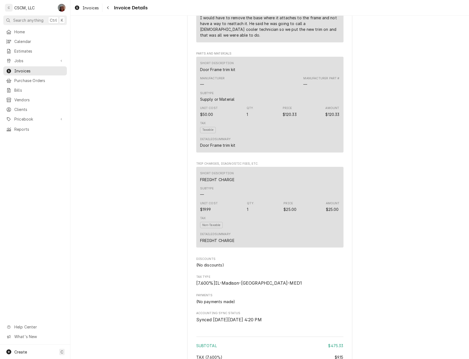
scroll to position [651, 0]
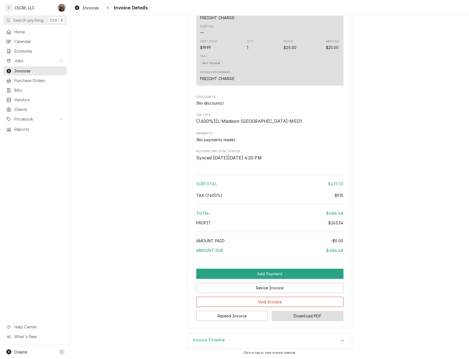
click at [295, 321] on button "Download PDF" at bounding box center [307, 315] width 72 height 10
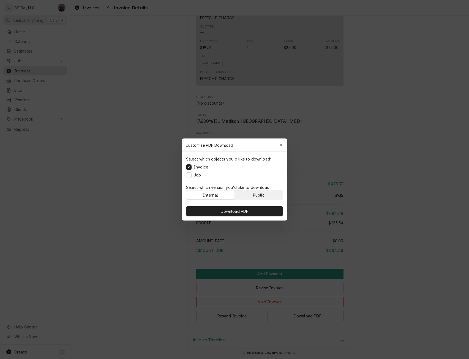
click at [255, 191] on button "Public" at bounding box center [259, 194] width 48 height 9
click at [241, 209] on span "Download PDF" at bounding box center [234, 211] width 30 height 6
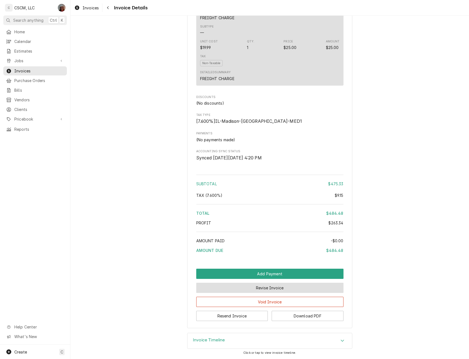
click at [264, 291] on button "Revise Invoice" at bounding box center [269, 287] width 147 height 10
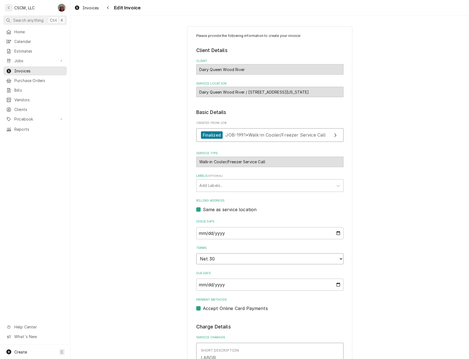
click at [337, 257] on select "Choose payment terms... Same Day Net 7 Net 14 Net 21 Net 30 Net 45 Net 60 Net 90" at bounding box center [269, 258] width 147 height 11
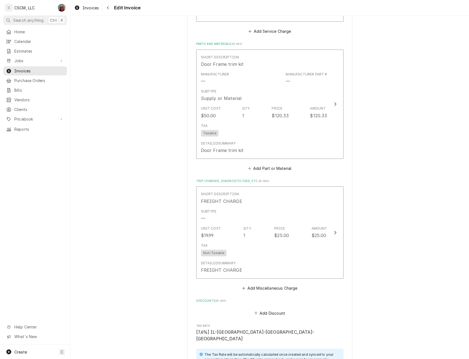
scroll to position [797, 0]
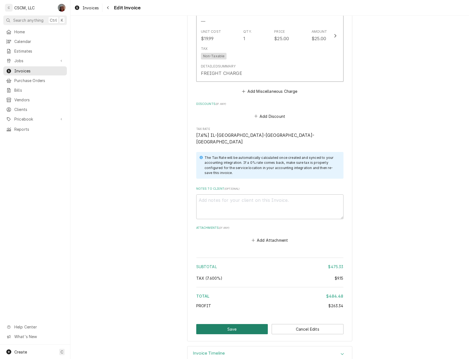
click at [219, 324] on button "Save" at bounding box center [232, 329] width 72 height 10
type textarea "x"
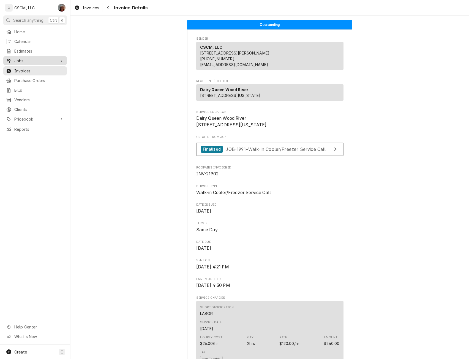
click at [26, 59] on span "Jobs" at bounding box center [35, 61] width 42 height 6
click at [26, 67] on div "Jobs" at bounding box center [34, 70] width 61 height 7
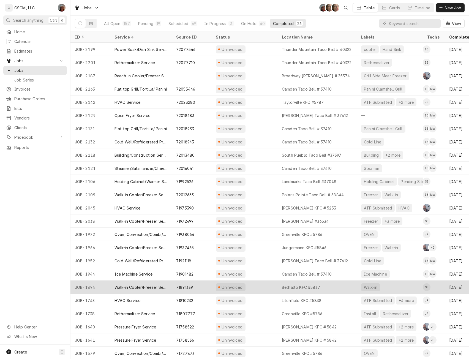
click at [110, 285] on div "Walk-in Cooler/Freezer Service Call" at bounding box center [141, 286] width 62 height 13
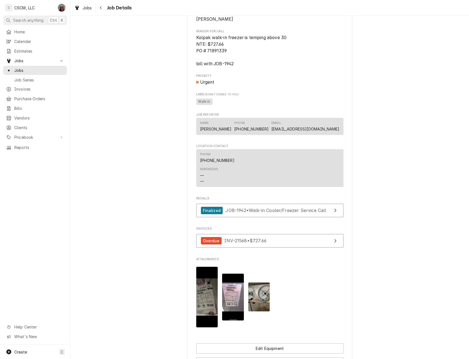
scroll to position [345, 0]
click at [30, 67] on span "Jobs" at bounding box center [39, 70] width 50 height 6
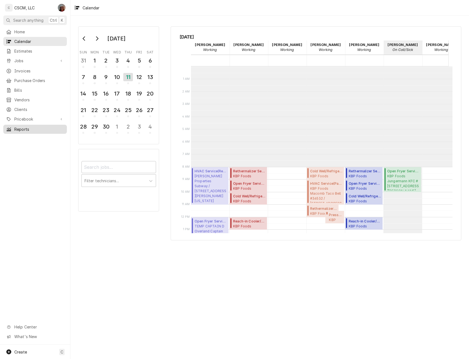
scroll to position [100, 0]
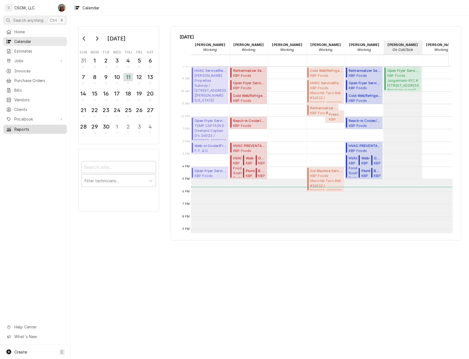
click at [24, 127] on span "Reports" at bounding box center [39, 129] width 50 height 6
